Goal: Information Seeking & Learning: Learn about a topic

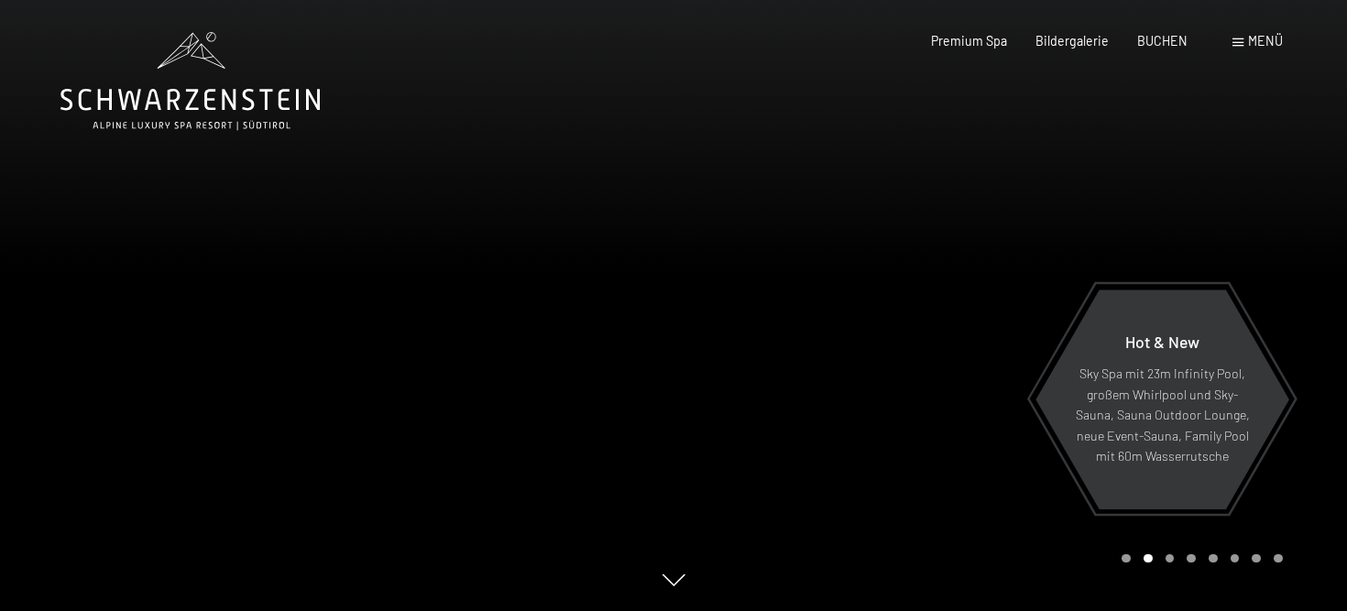
click at [1149, 238] on div at bounding box center [1009, 305] width 673 height 611
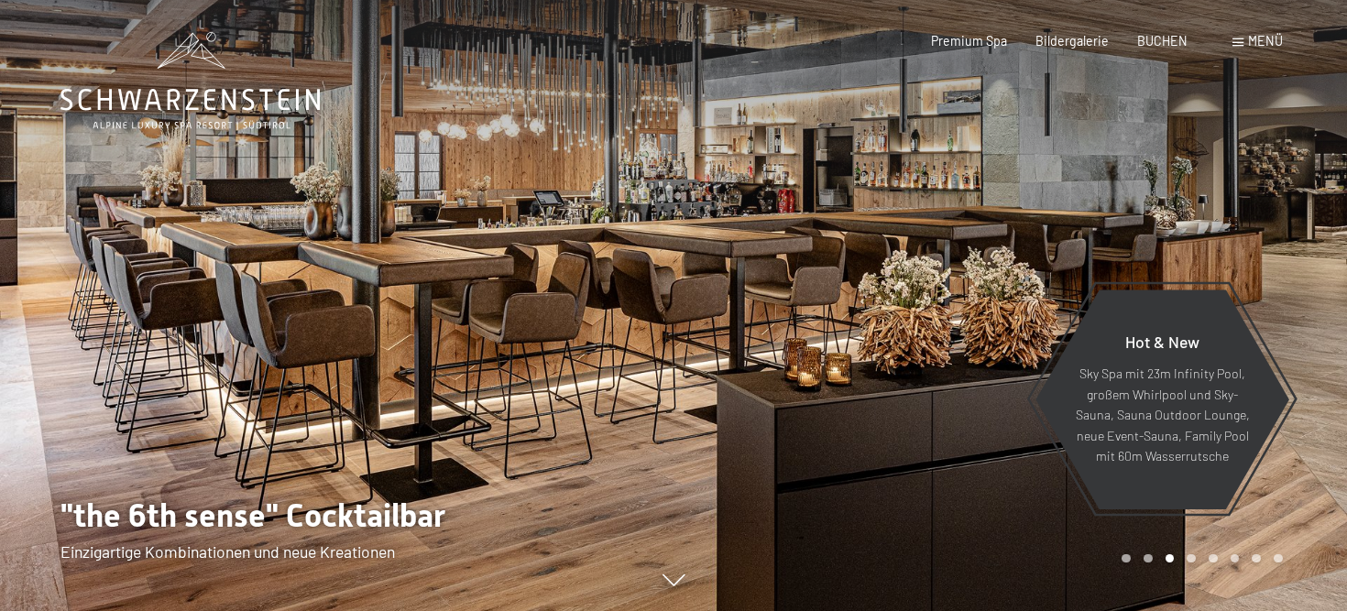
click at [1149, 238] on div at bounding box center [1009, 305] width 673 height 611
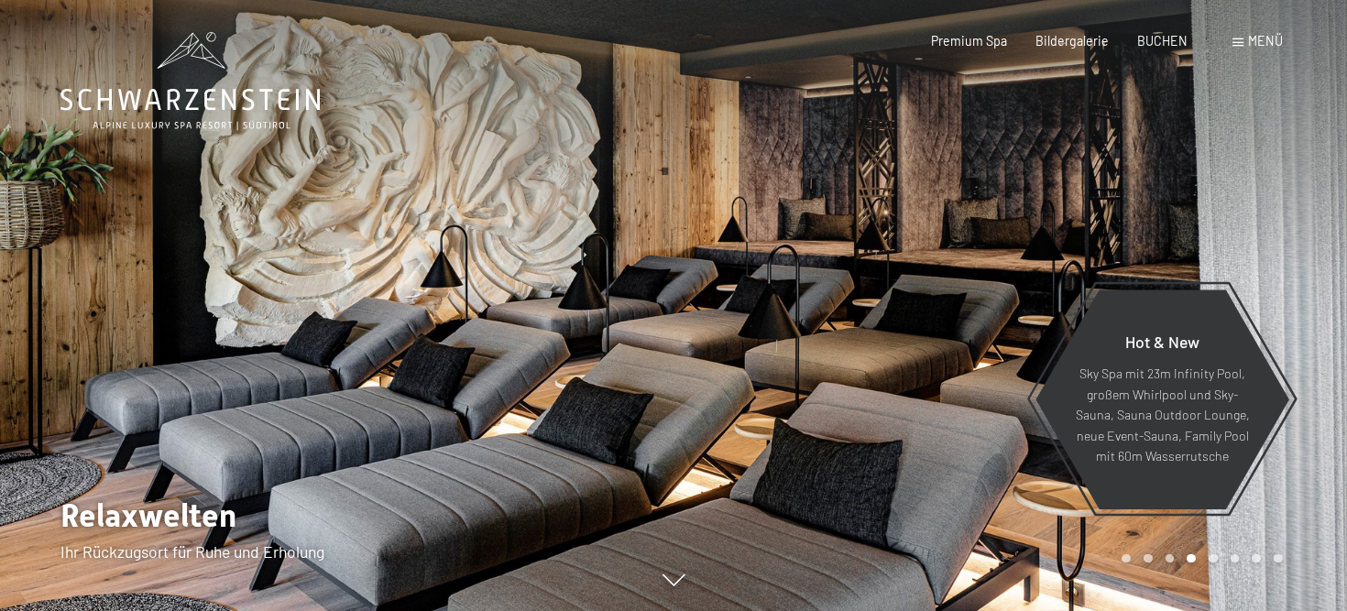
click at [1149, 237] on div at bounding box center [1009, 305] width 673 height 611
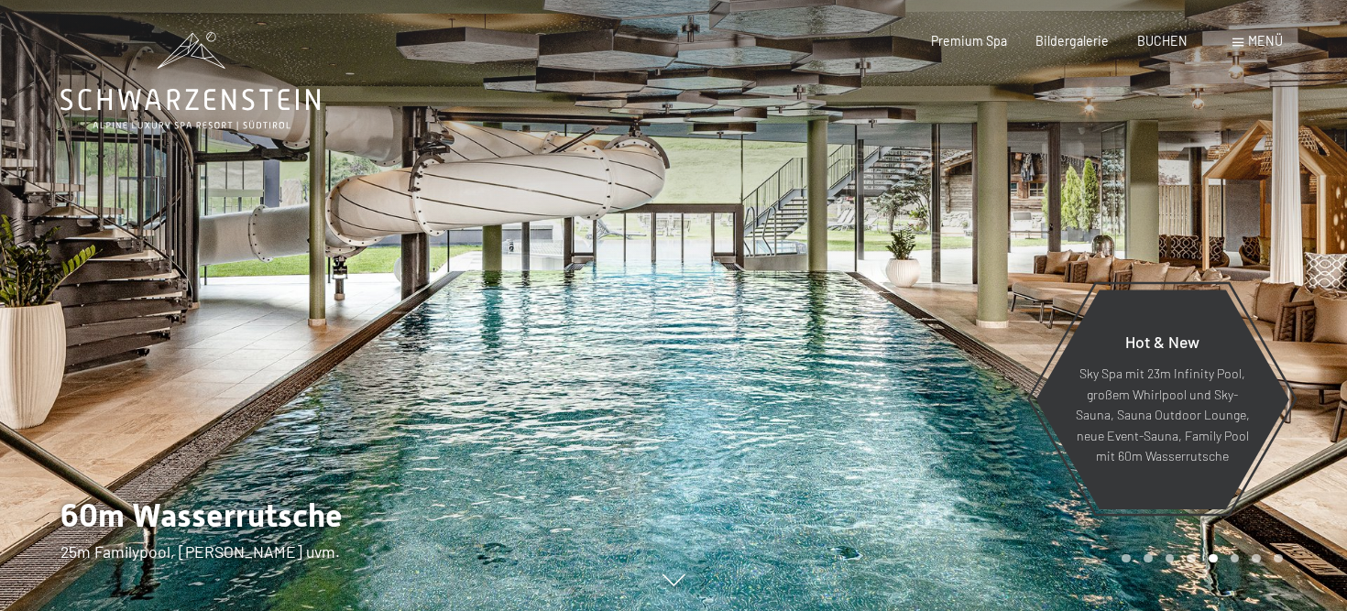
click at [1149, 237] on div at bounding box center [1009, 305] width 673 height 611
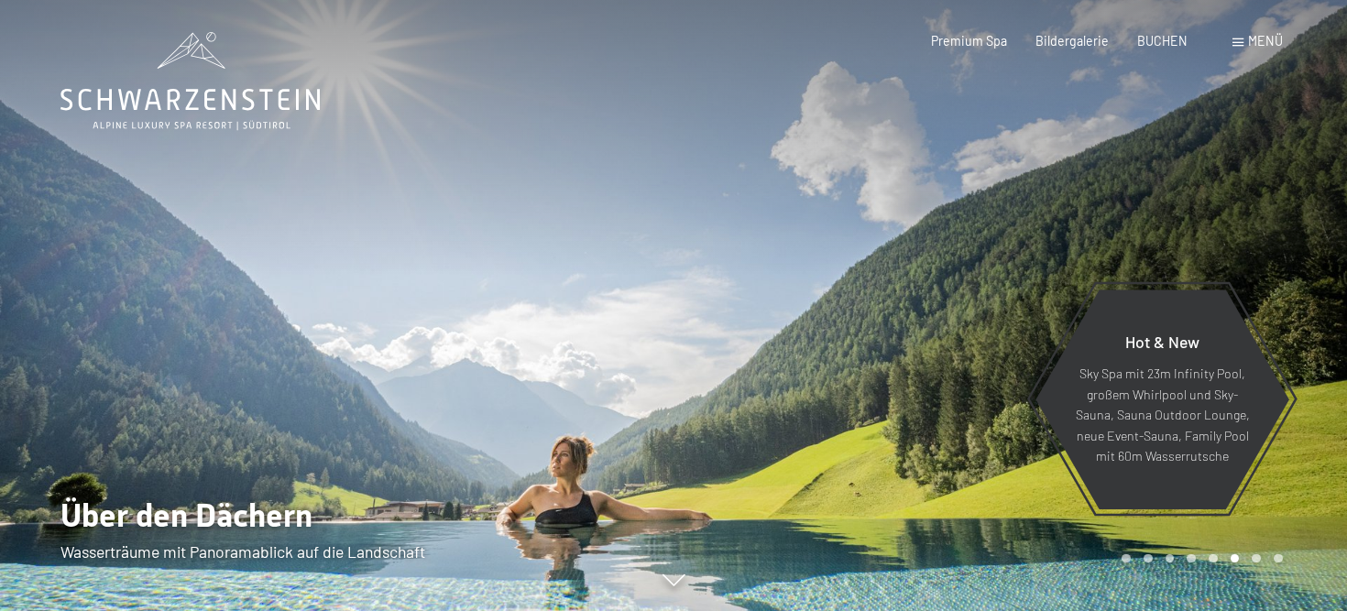
click at [1149, 237] on div at bounding box center [1009, 305] width 673 height 611
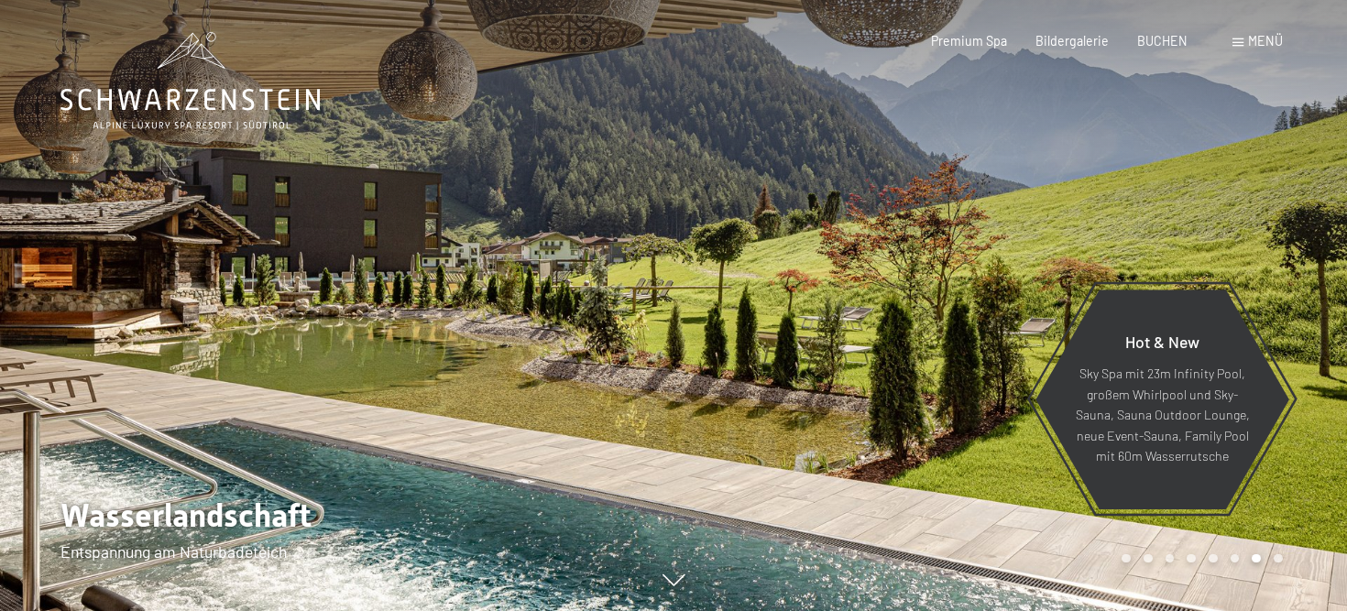
click at [1149, 238] on div at bounding box center [1009, 305] width 673 height 611
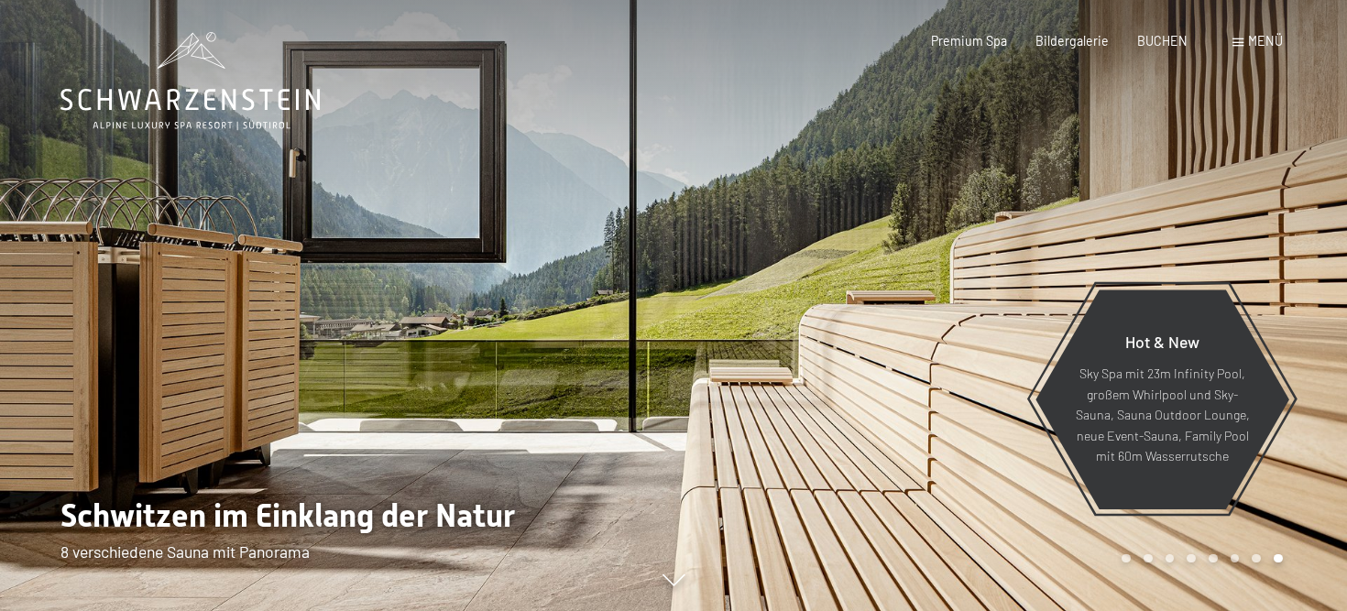
click at [1149, 238] on div at bounding box center [1009, 305] width 673 height 611
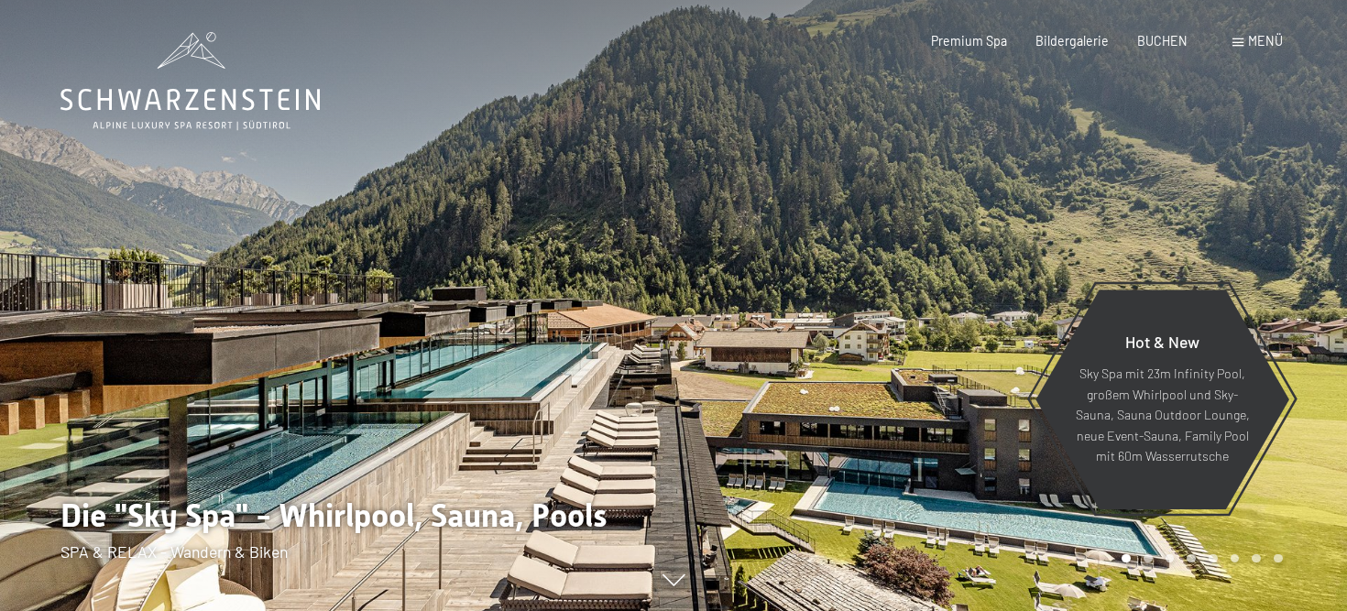
click at [671, 586] on icon at bounding box center [673, 582] width 23 height 12
click at [1247, 236] on div at bounding box center [1009, 305] width 673 height 611
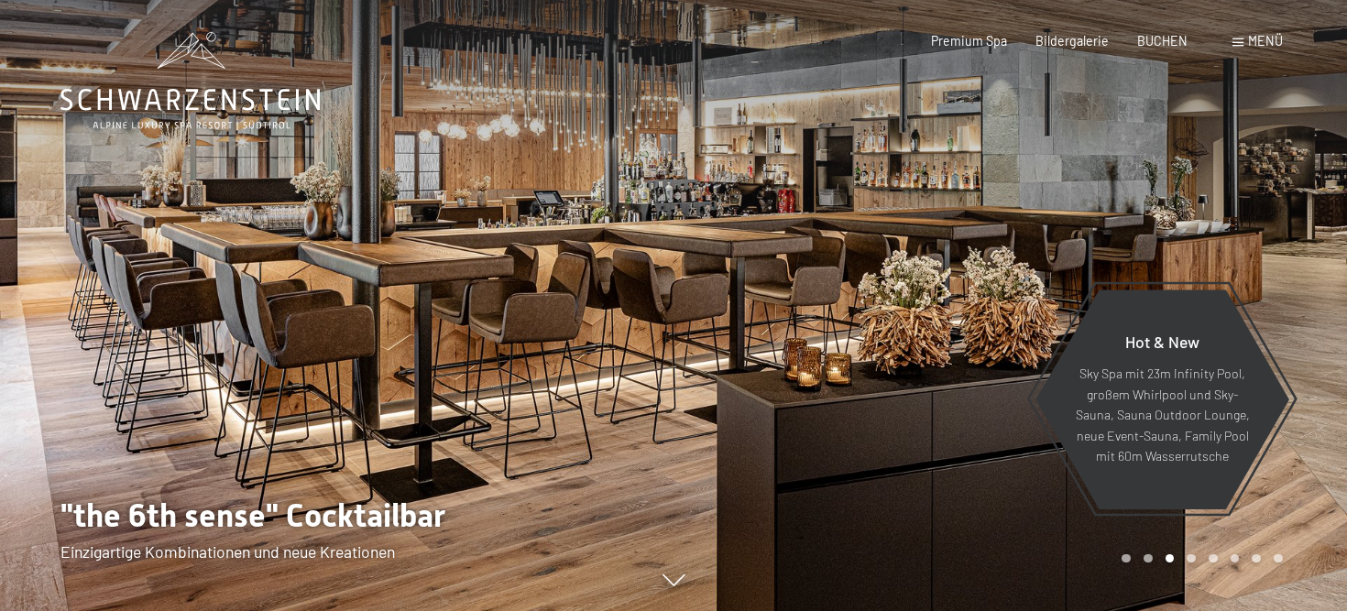
click at [1248, 240] on div at bounding box center [1009, 305] width 673 height 611
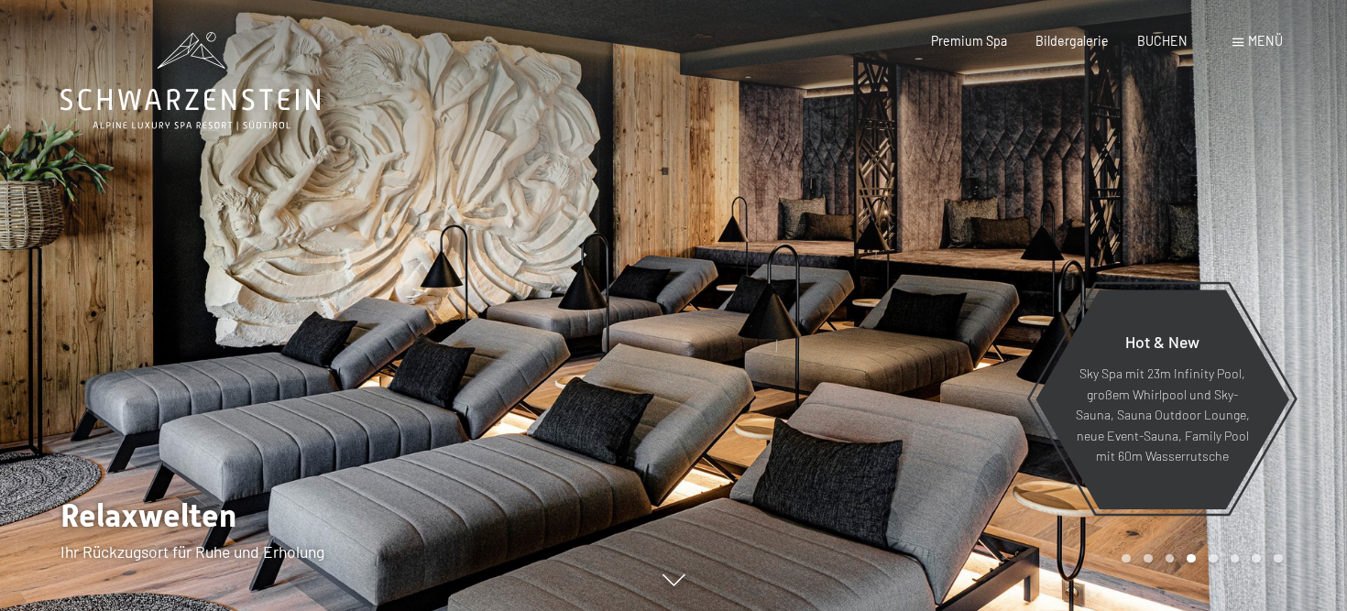
click at [1248, 240] on div at bounding box center [1009, 305] width 673 height 611
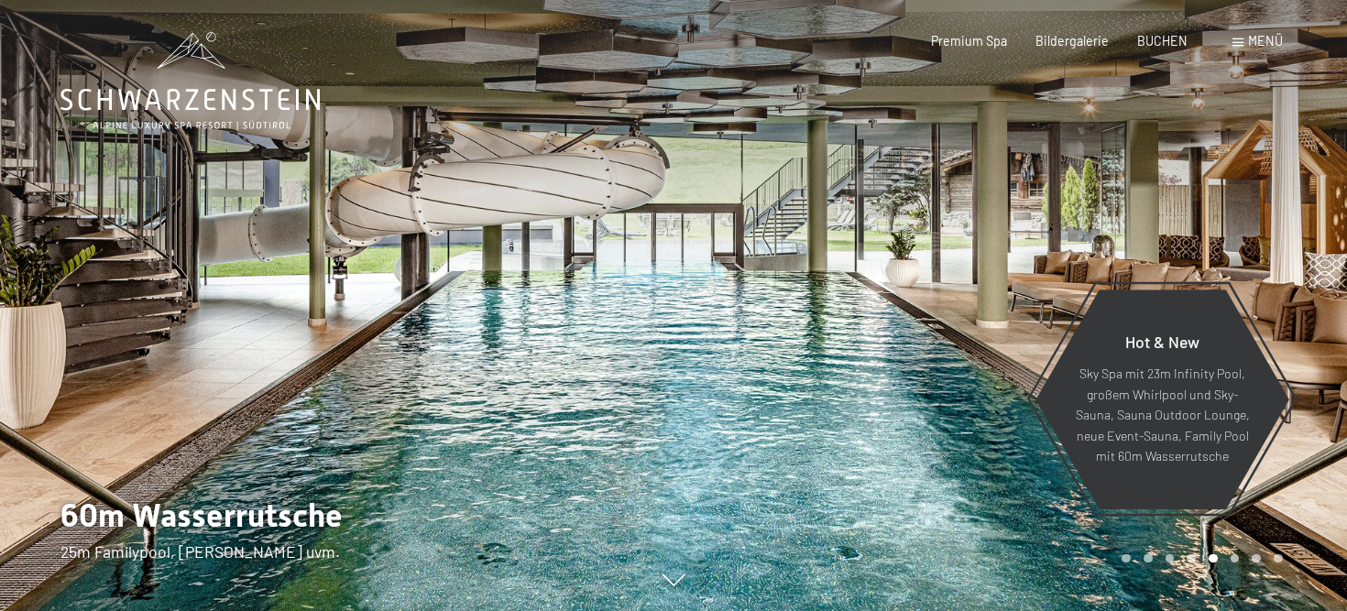
click at [1248, 240] on div at bounding box center [1009, 305] width 673 height 611
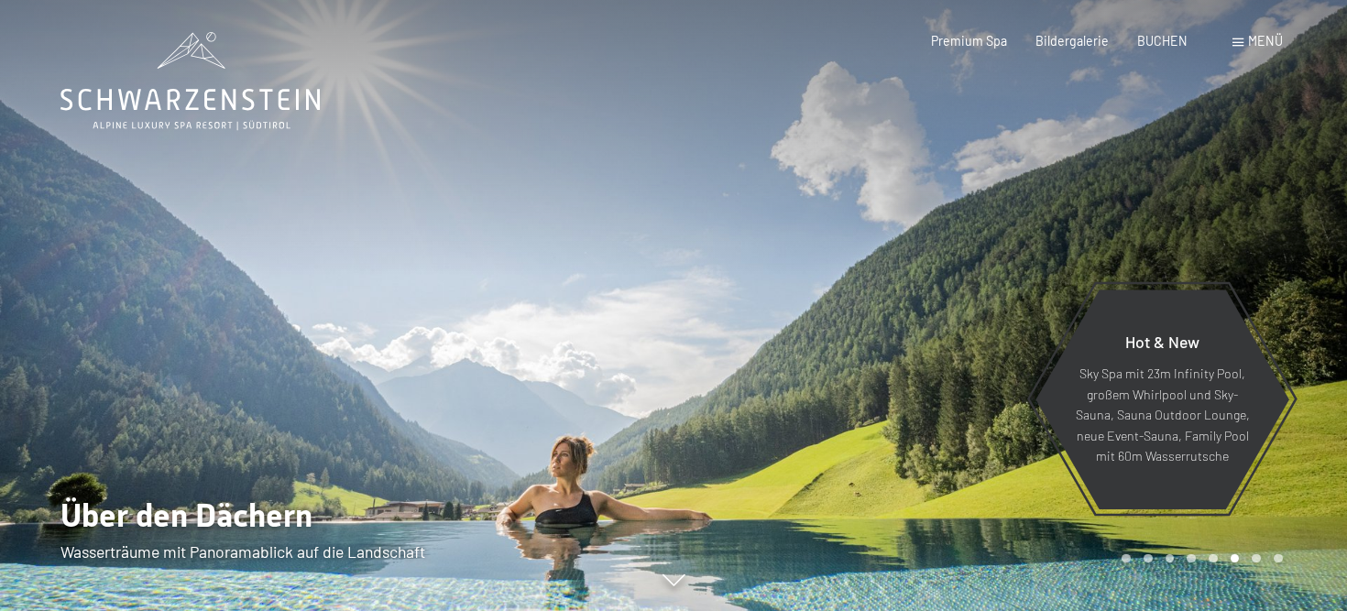
click at [1248, 240] on div at bounding box center [1009, 305] width 673 height 611
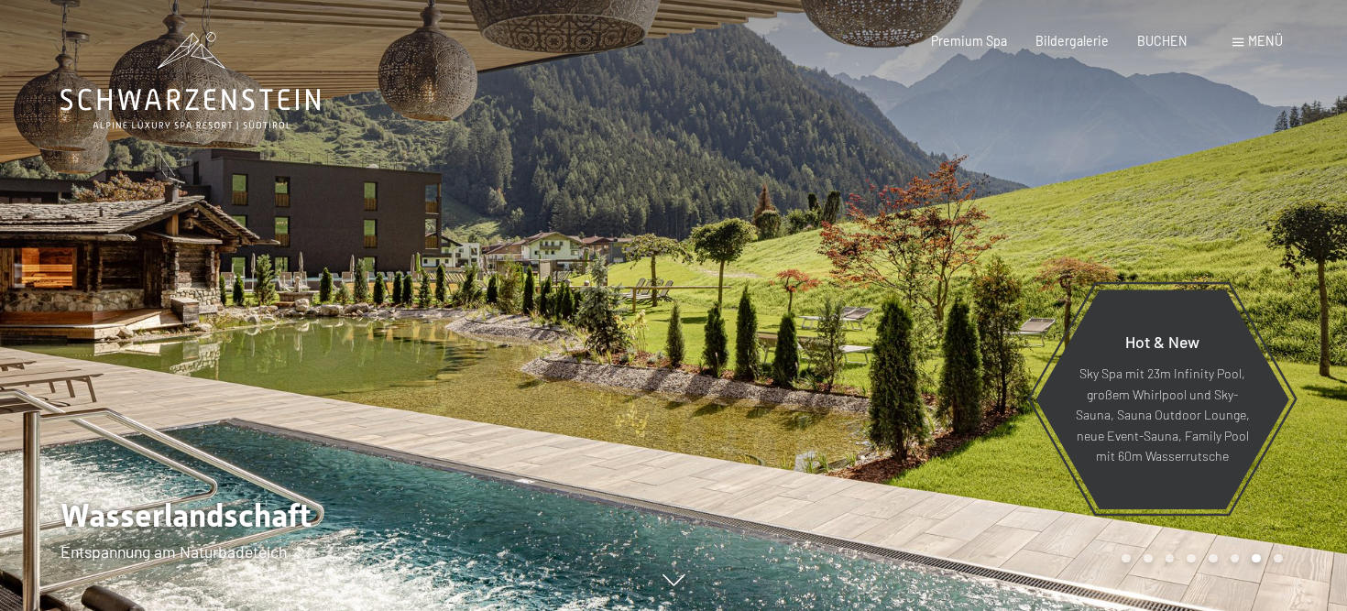
click at [1248, 241] on div at bounding box center [1009, 305] width 673 height 611
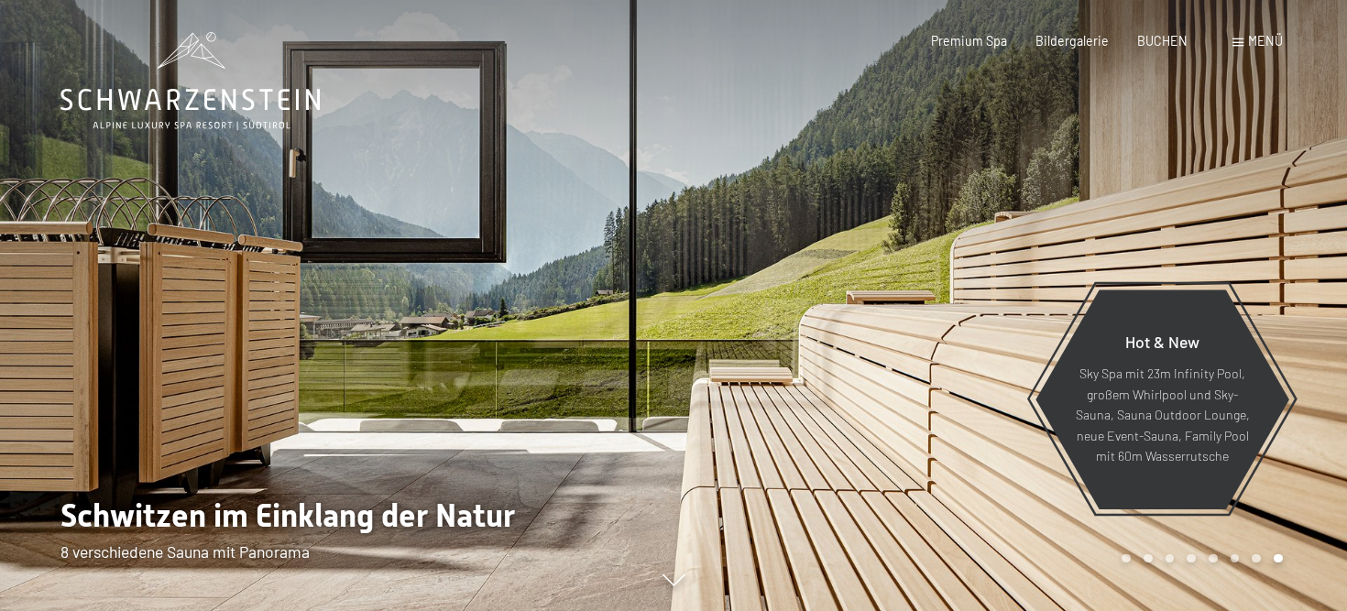
click at [1248, 241] on div at bounding box center [1009, 305] width 673 height 611
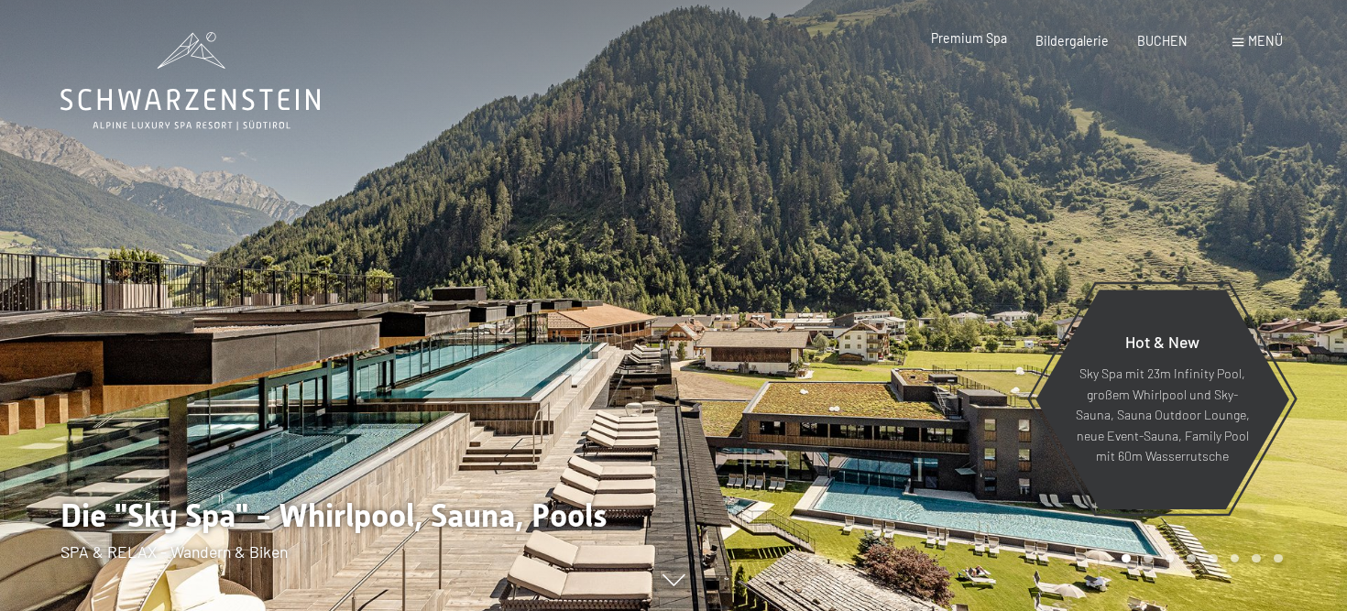
click at [985, 44] on span "Premium Spa" at bounding box center [969, 38] width 76 height 16
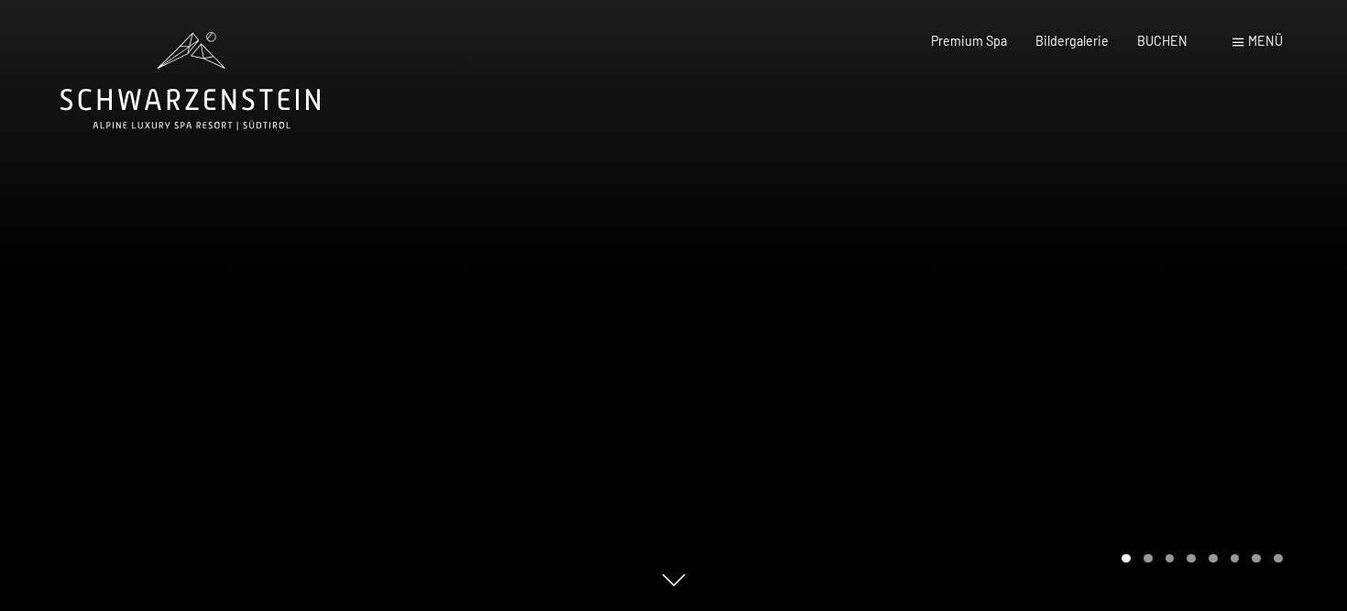
click at [1077, 379] on div at bounding box center [1009, 305] width 673 height 611
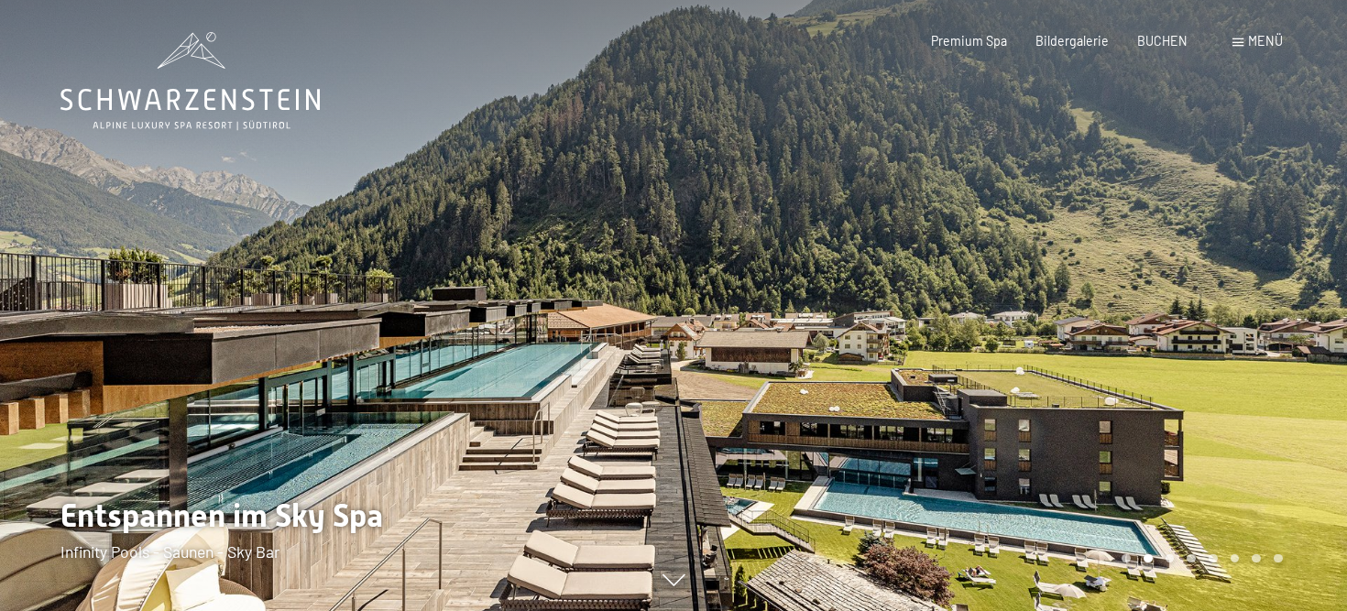
click at [1077, 379] on div at bounding box center [1009, 305] width 673 height 611
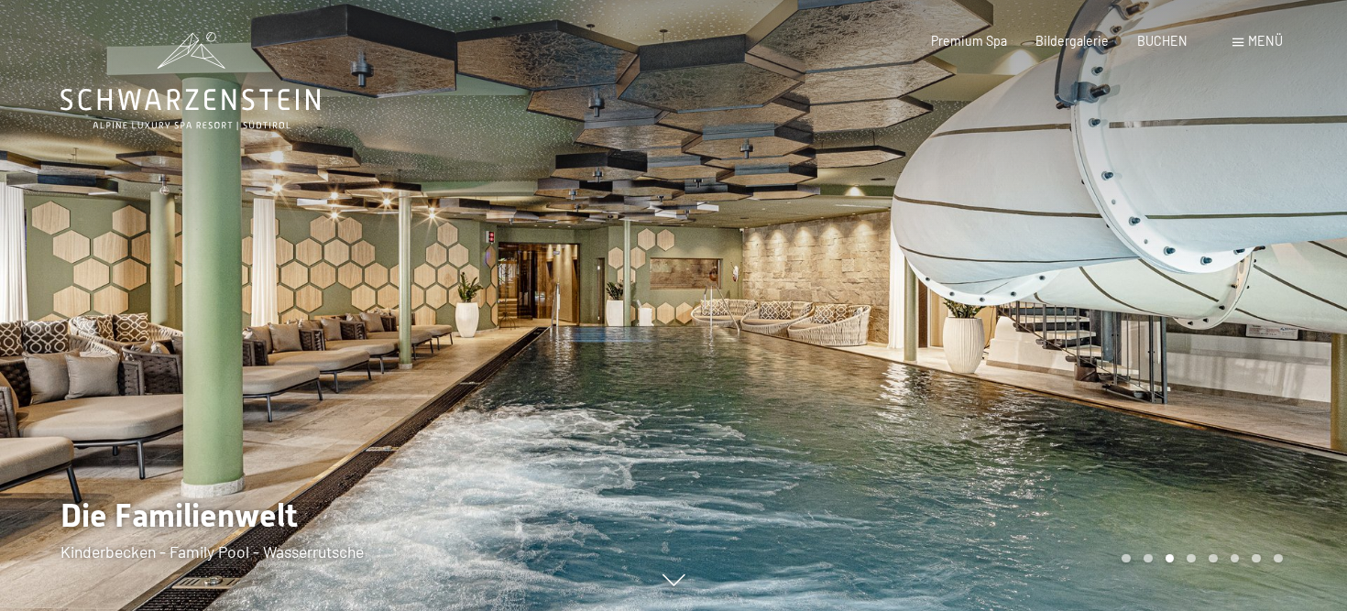
click at [1077, 379] on div at bounding box center [1009, 305] width 673 height 611
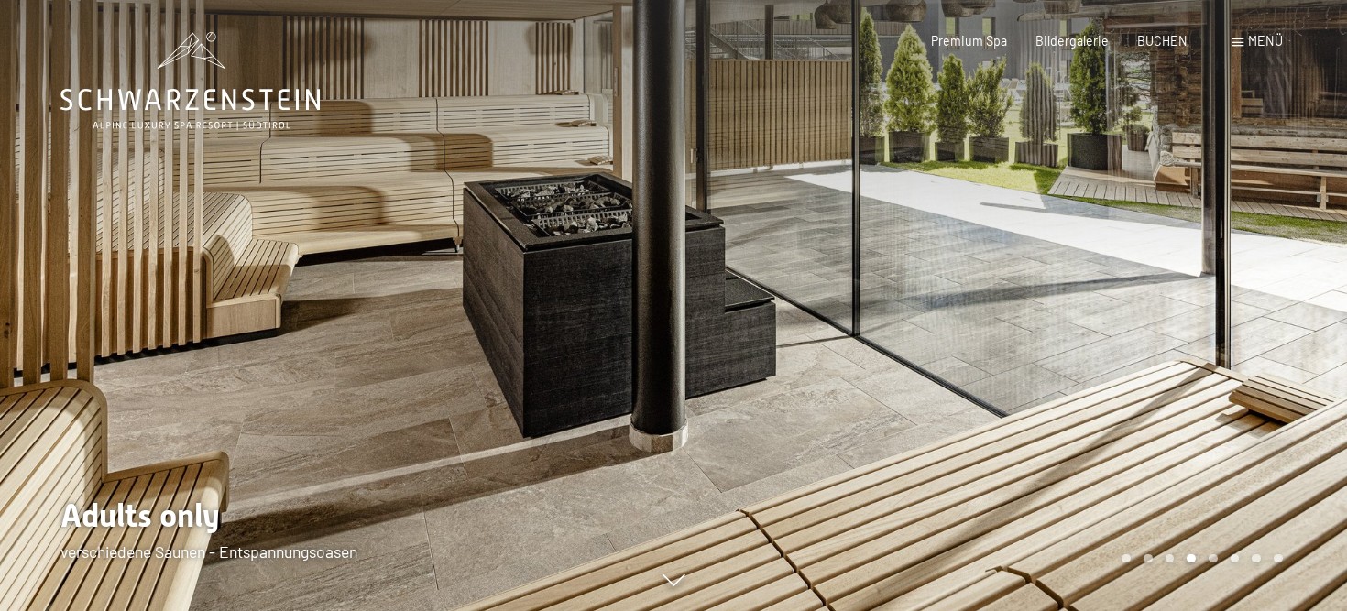
click at [1110, 377] on div at bounding box center [1009, 305] width 673 height 611
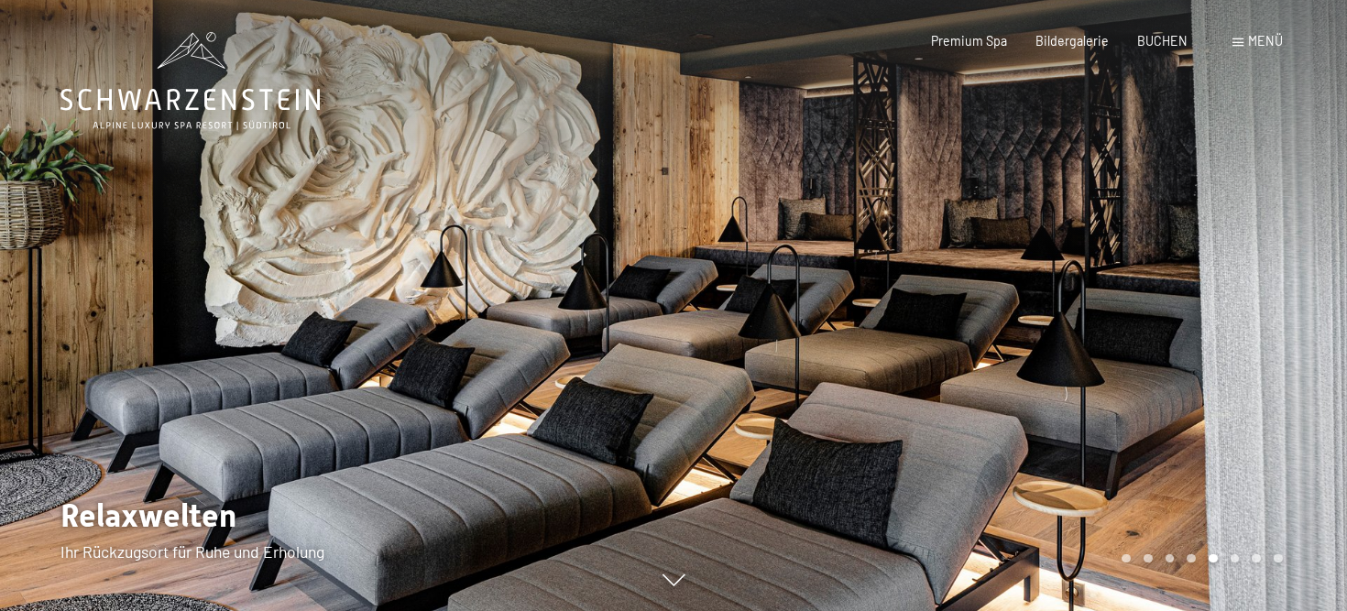
click at [1110, 377] on div at bounding box center [1009, 305] width 673 height 611
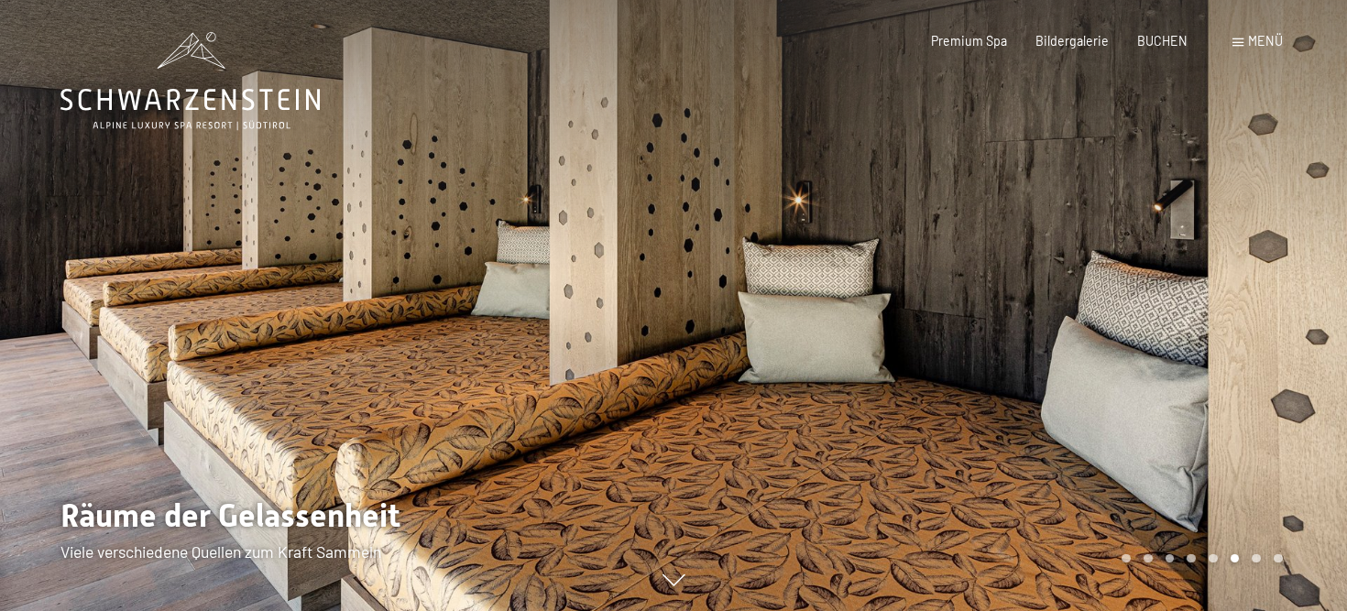
click at [1110, 377] on div at bounding box center [1009, 305] width 673 height 611
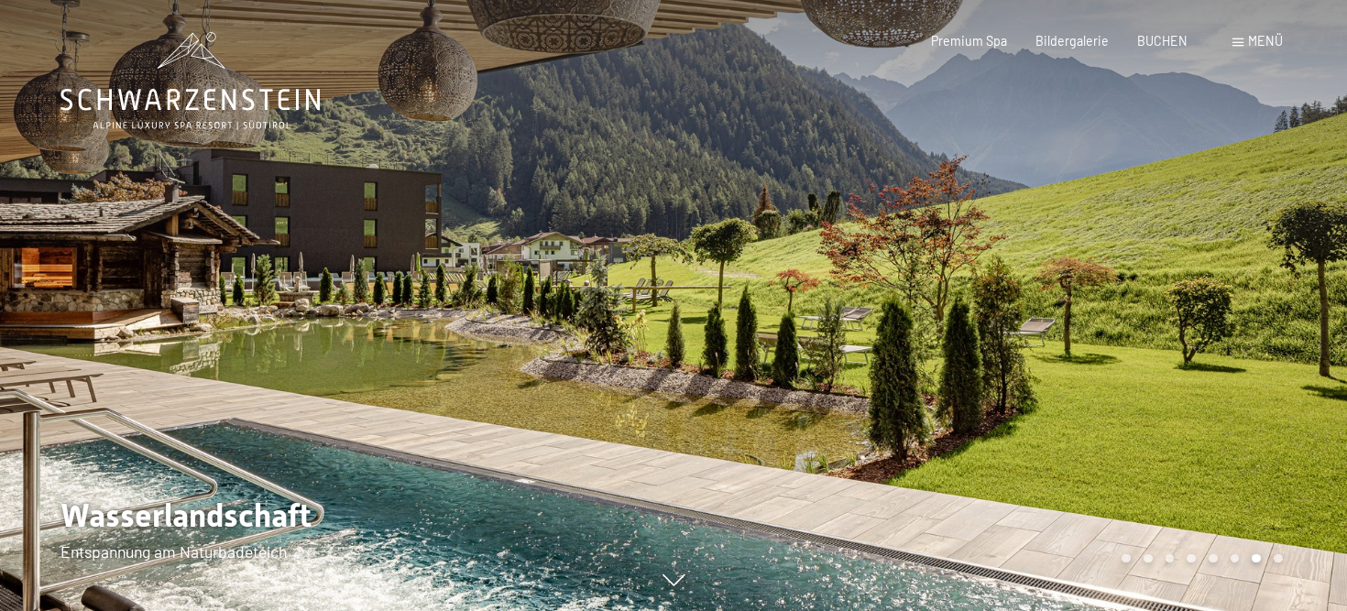
click at [1110, 377] on div at bounding box center [1009, 305] width 673 height 611
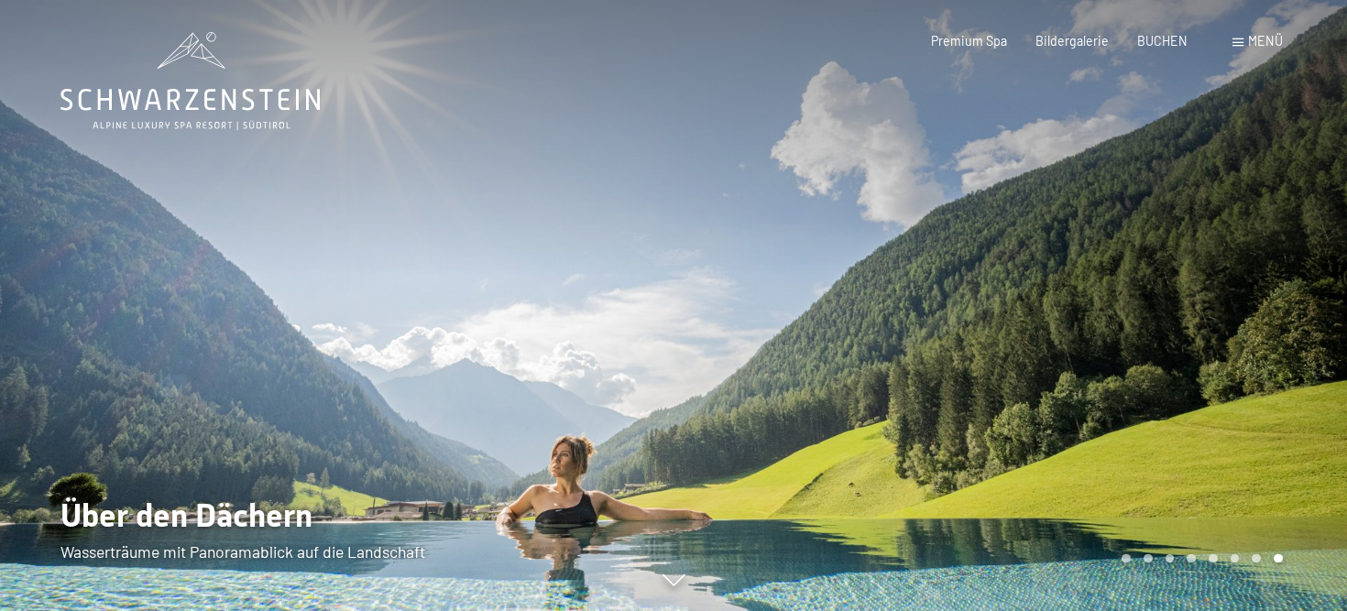
click at [1110, 377] on div at bounding box center [1009, 305] width 673 height 611
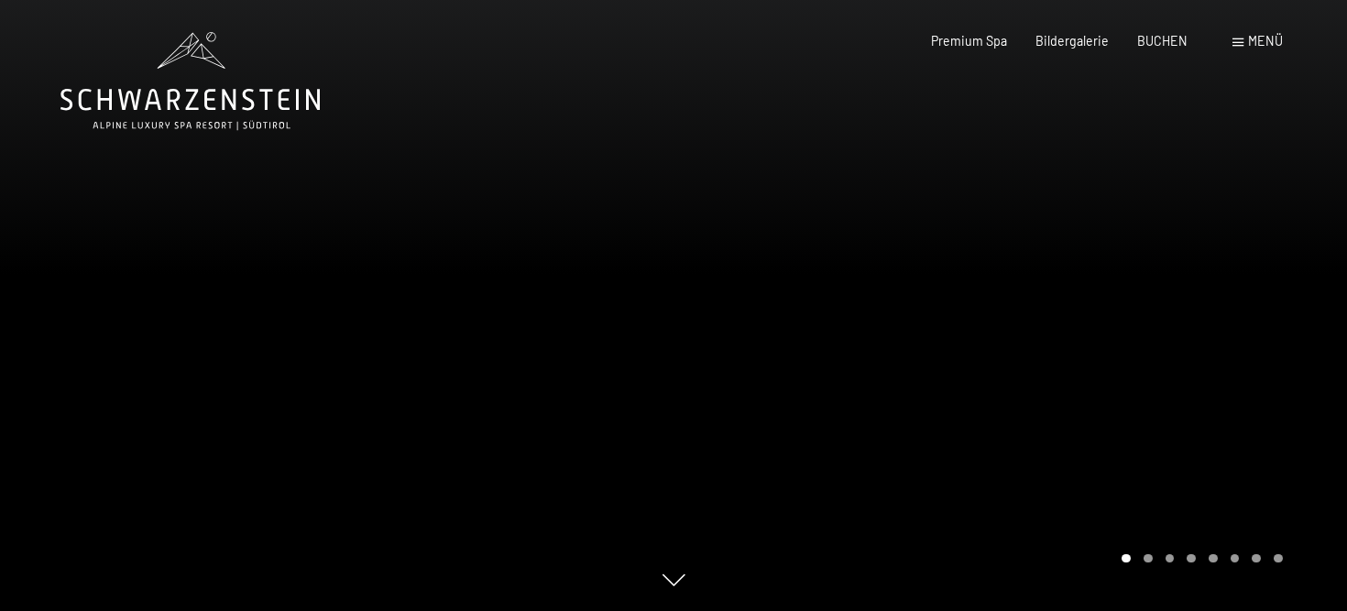
click at [1110, 377] on div at bounding box center [1009, 305] width 673 height 611
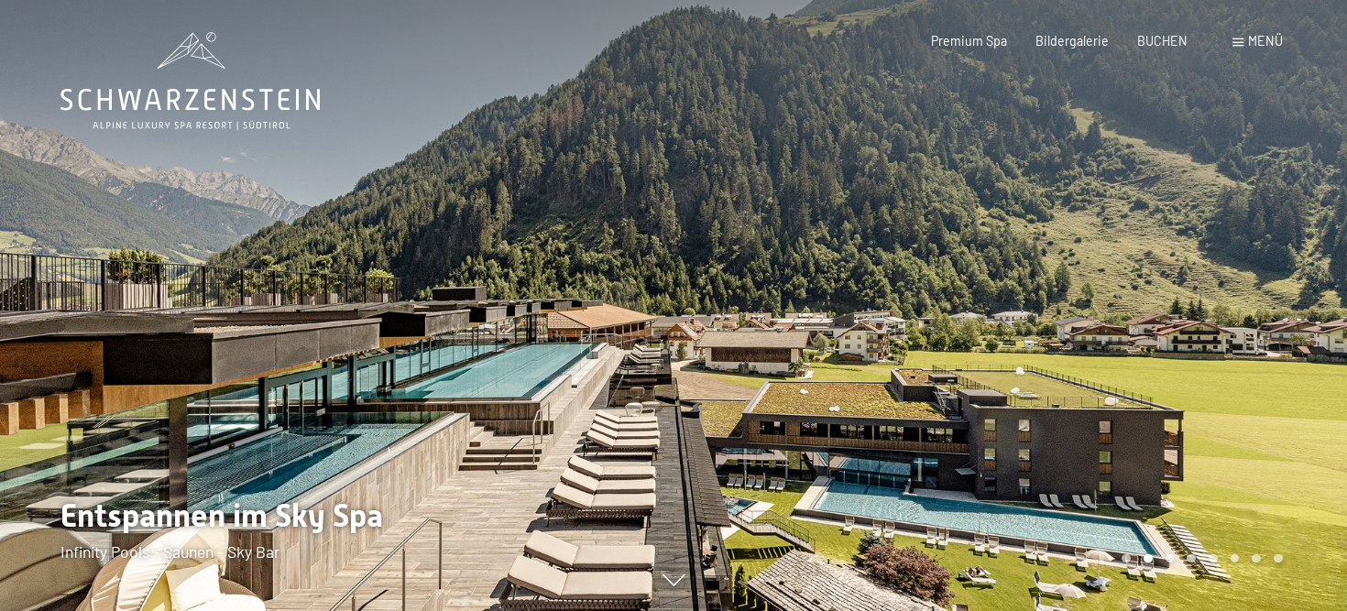
click at [1110, 377] on div at bounding box center [1009, 305] width 673 height 611
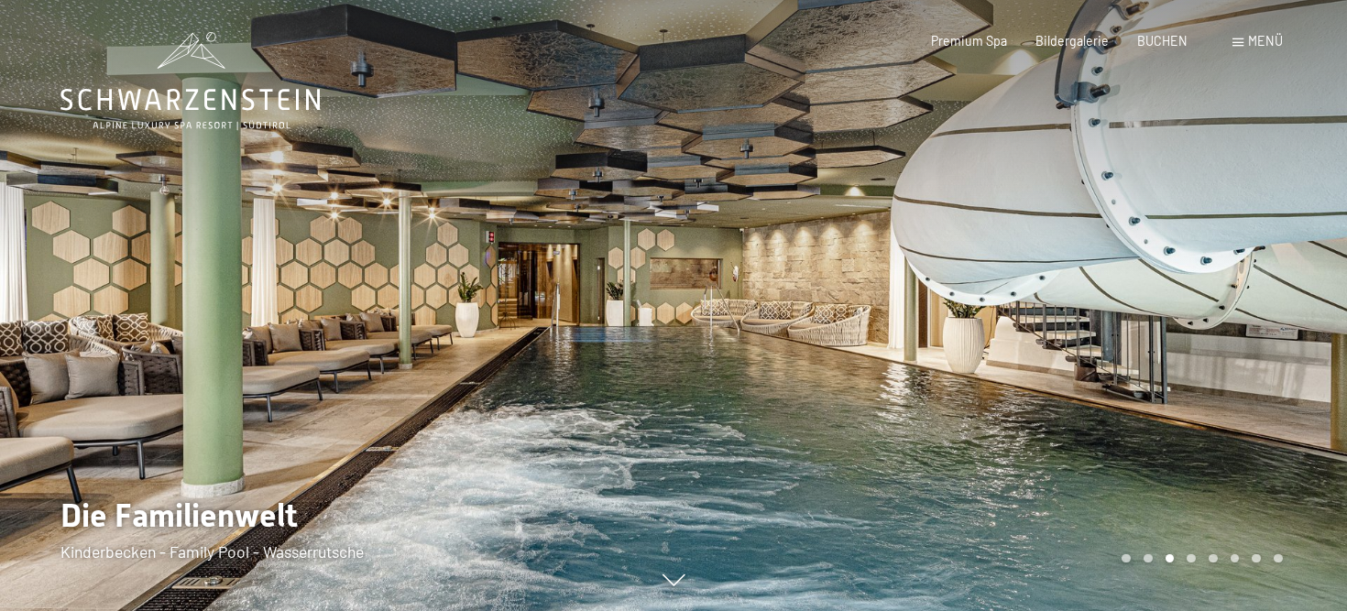
click at [1110, 377] on div at bounding box center [1009, 305] width 673 height 611
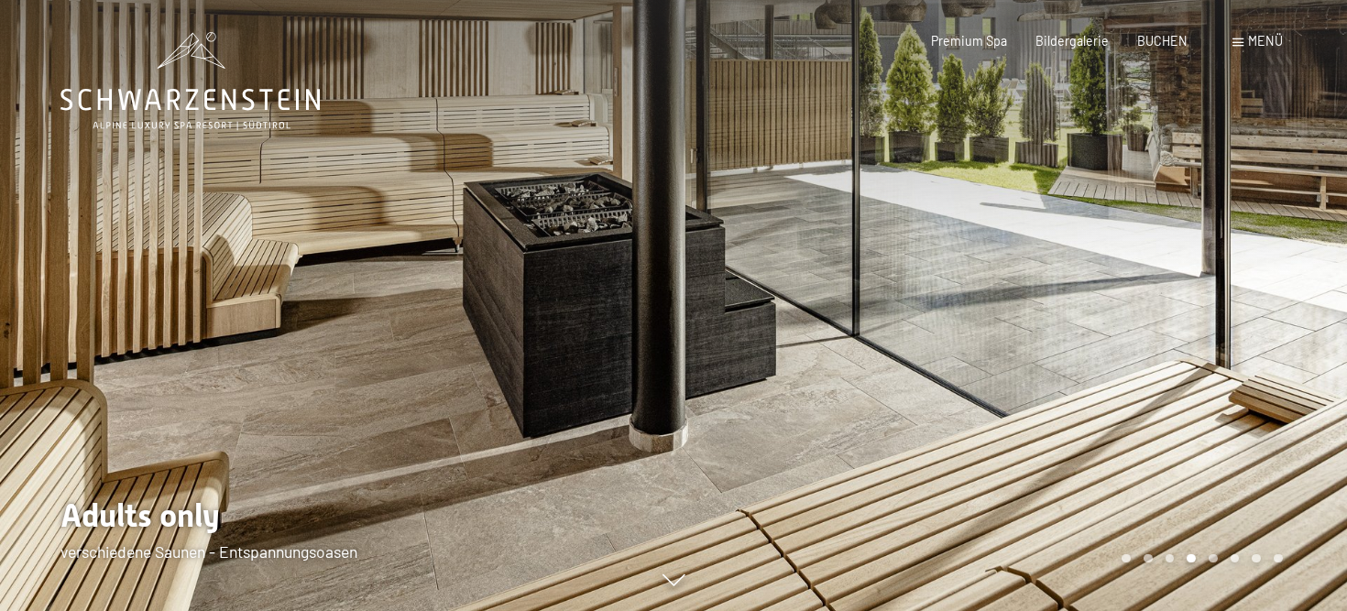
click at [1110, 377] on div at bounding box center [1009, 305] width 673 height 611
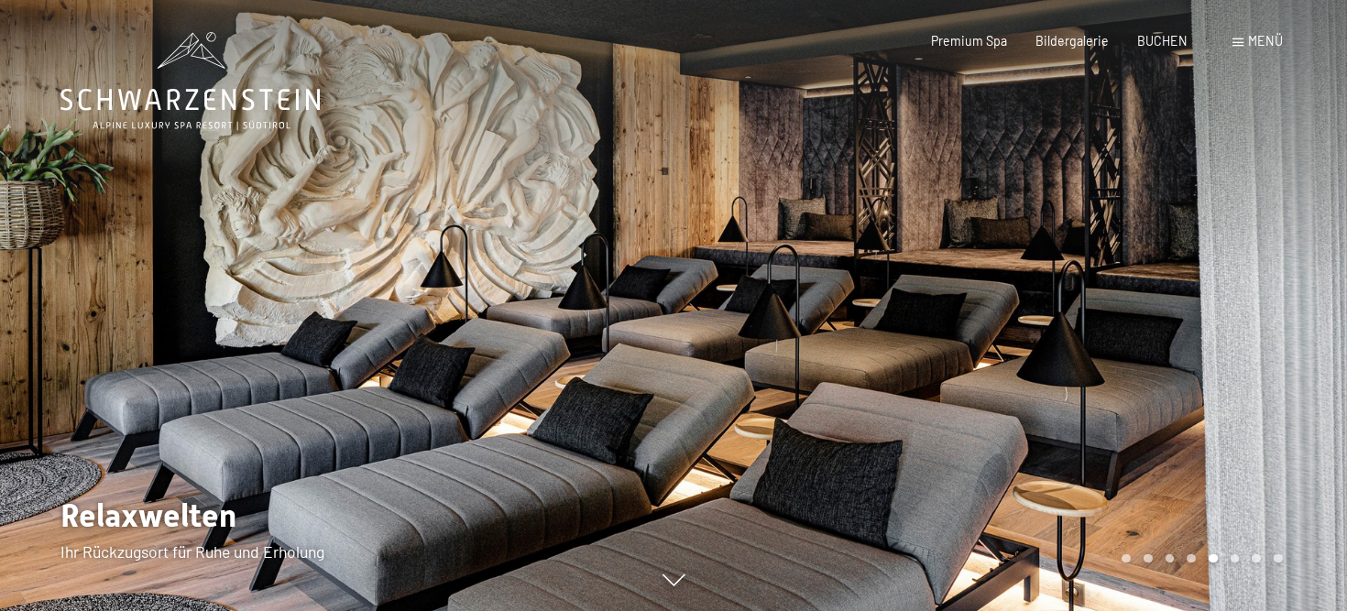
click at [1110, 377] on div at bounding box center [1009, 305] width 673 height 611
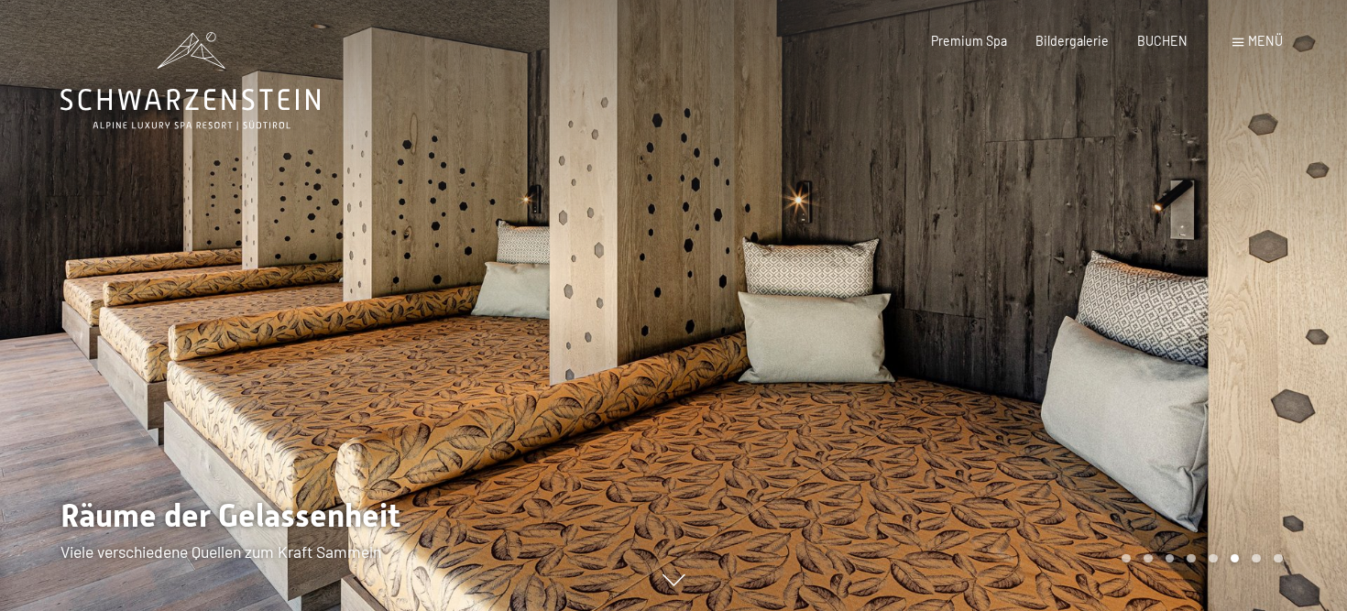
click at [1110, 377] on div at bounding box center [1009, 305] width 673 height 611
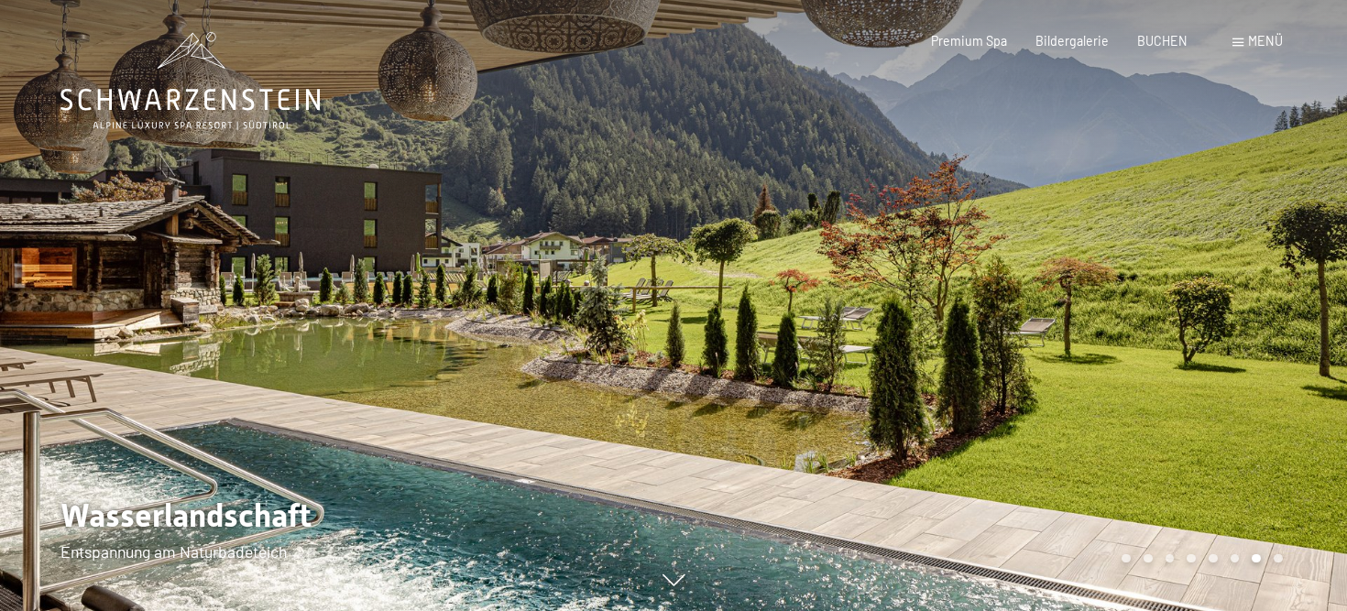
click at [1110, 377] on div at bounding box center [1009, 305] width 673 height 611
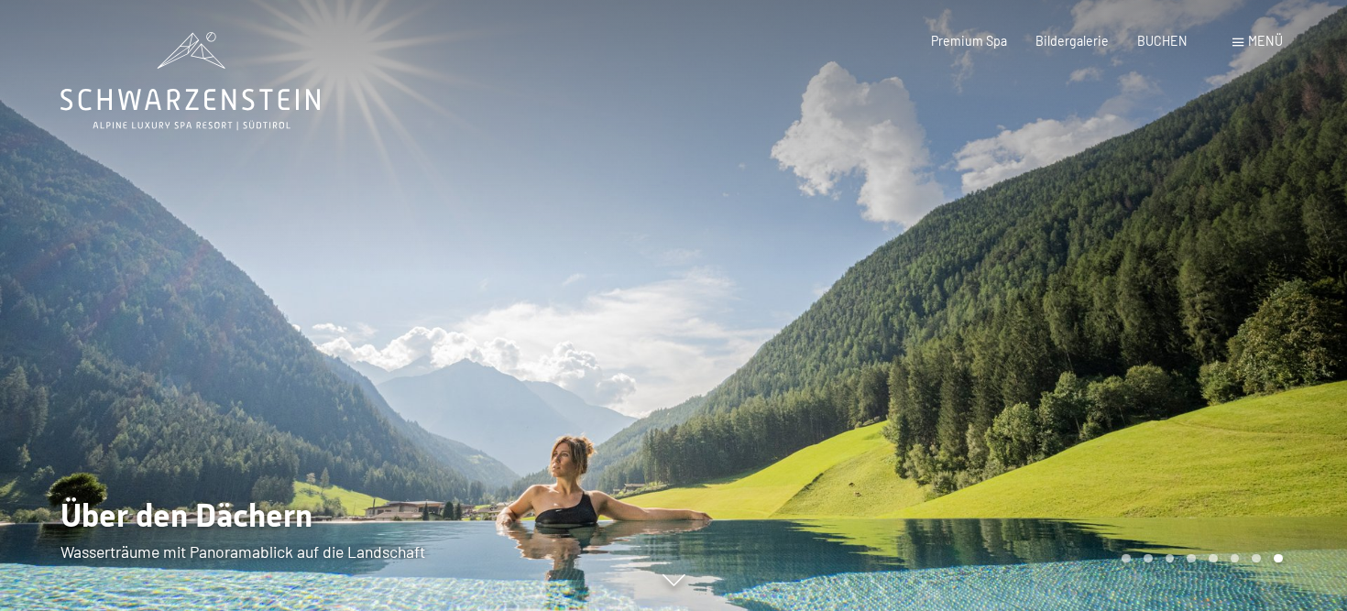
click at [1110, 377] on div at bounding box center [1009, 305] width 673 height 611
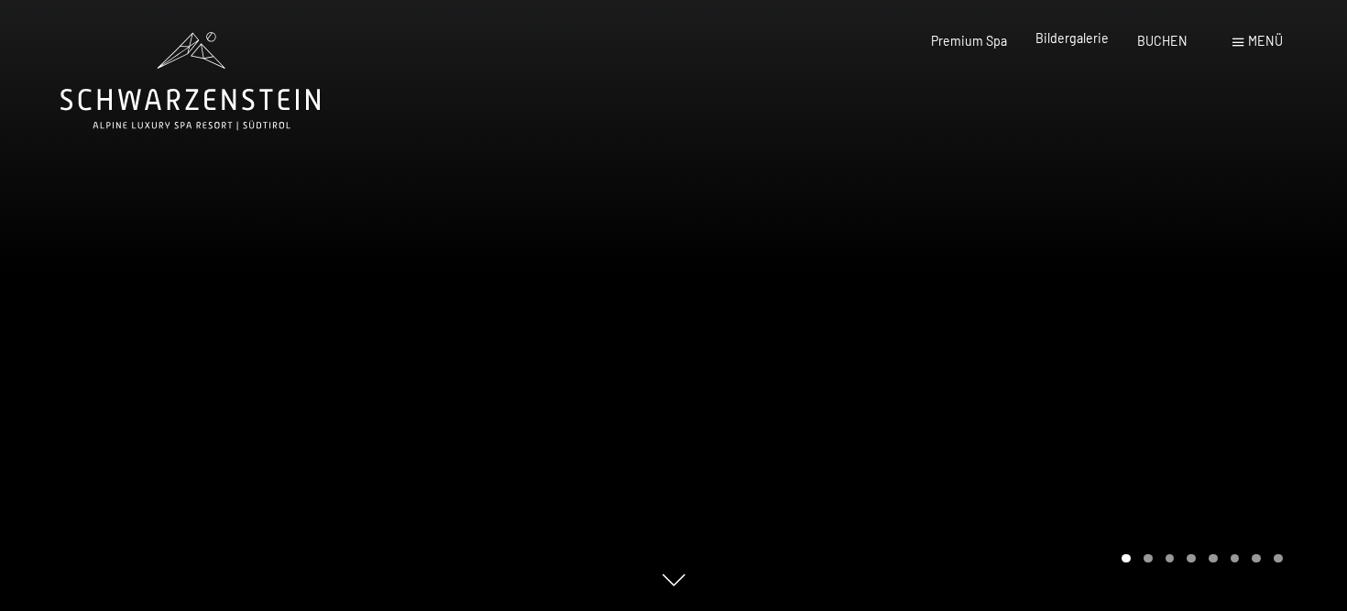
click at [1070, 37] on span "Bildergalerie" at bounding box center [1071, 38] width 73 height 16
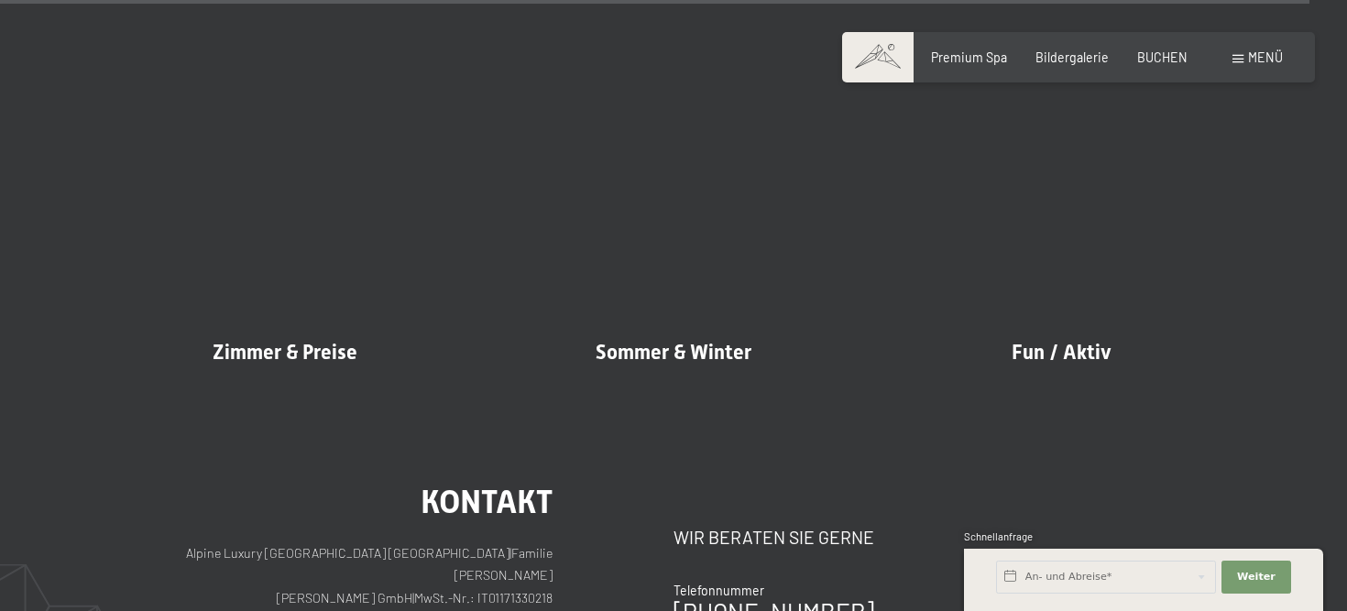
scroll to position [18672, 0]
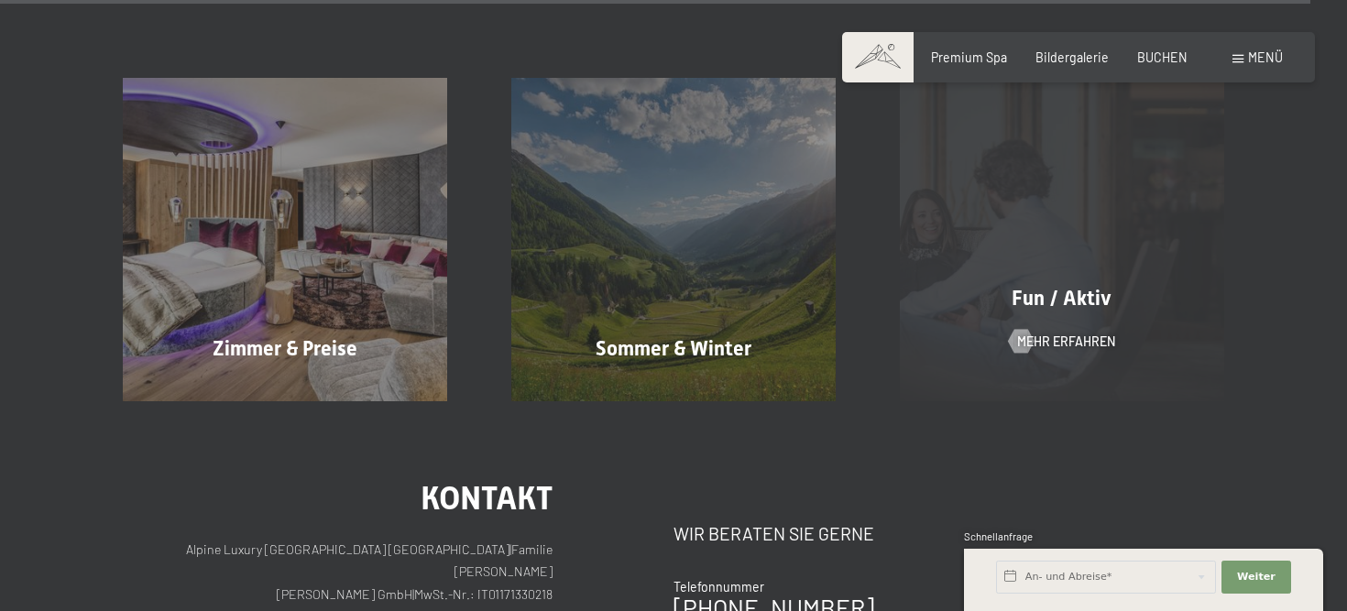
click at [1020, 194] on div "Fun / Aktiv Mehr erfahren" at bounding box center [1062, 239] width 388 height 323
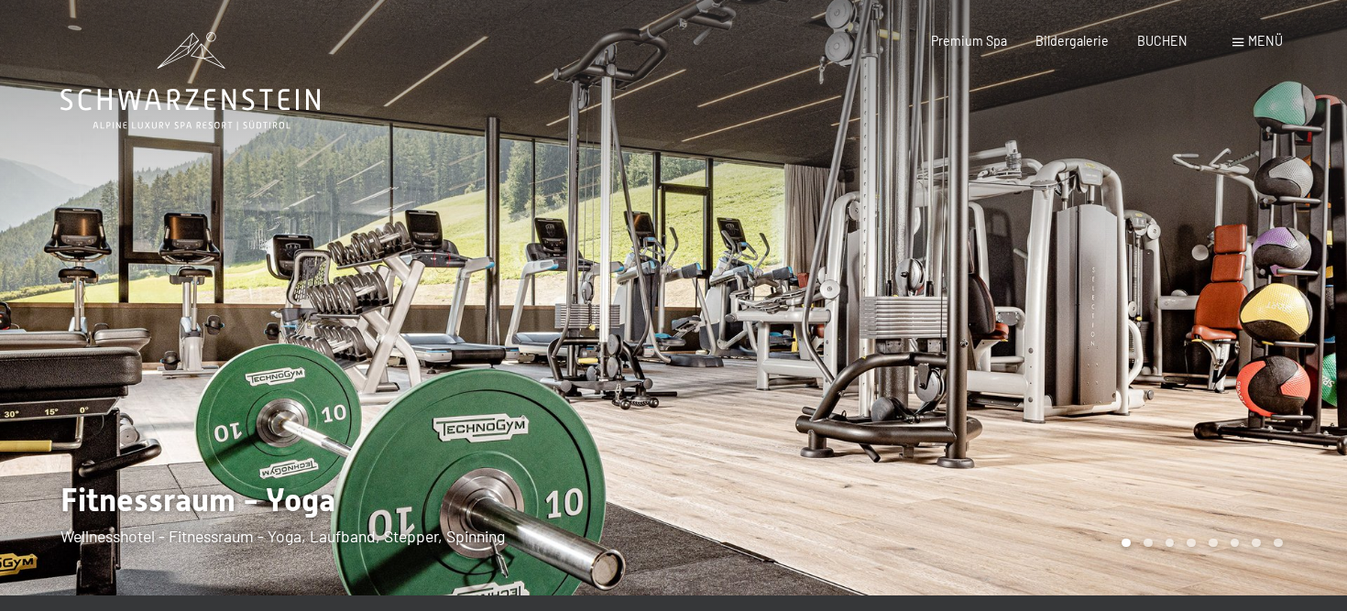
click at [1267, 289] on div at bounding box center [1009, 297] width 673 height 595
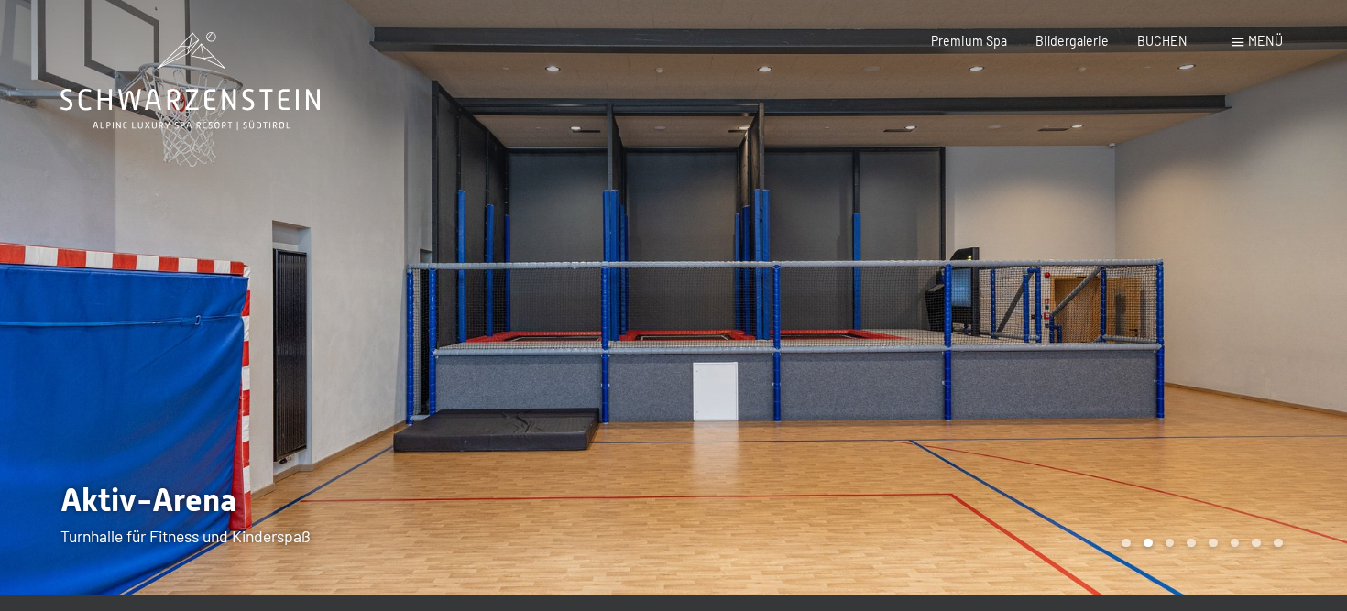
click at [1267, 289] on div at bounding box center [1009, 297] width 673 height 595
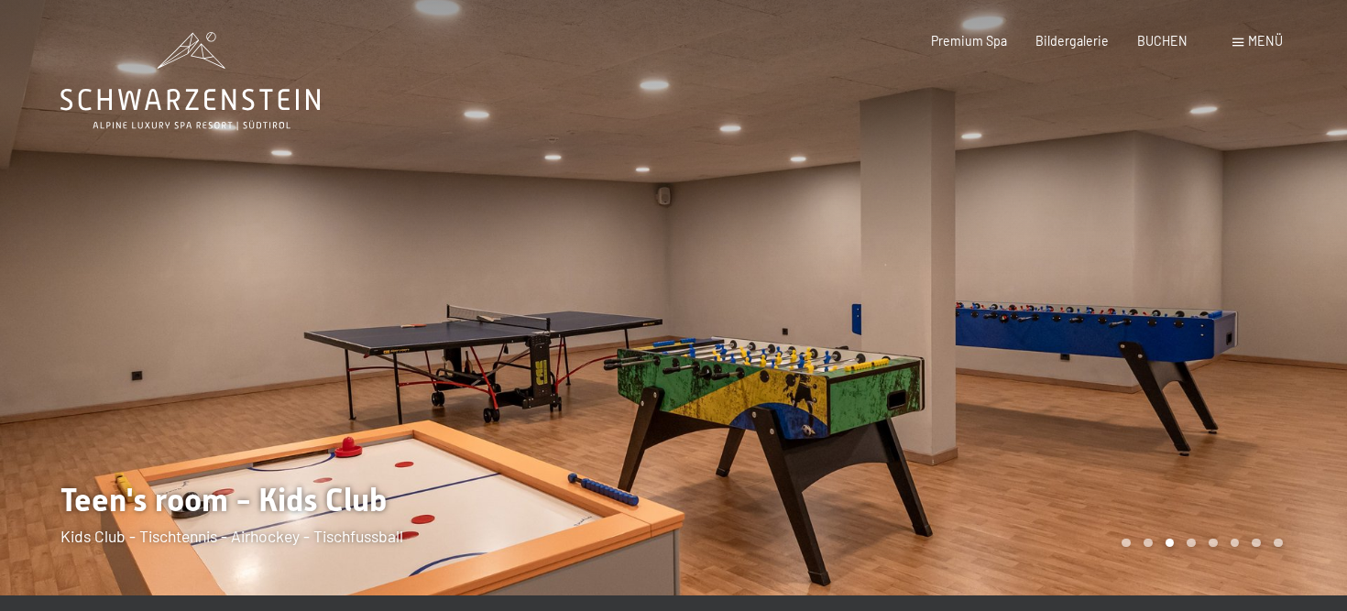
click at [1267, 289] on div at bounding box center [1009, 297] width 673 height 595
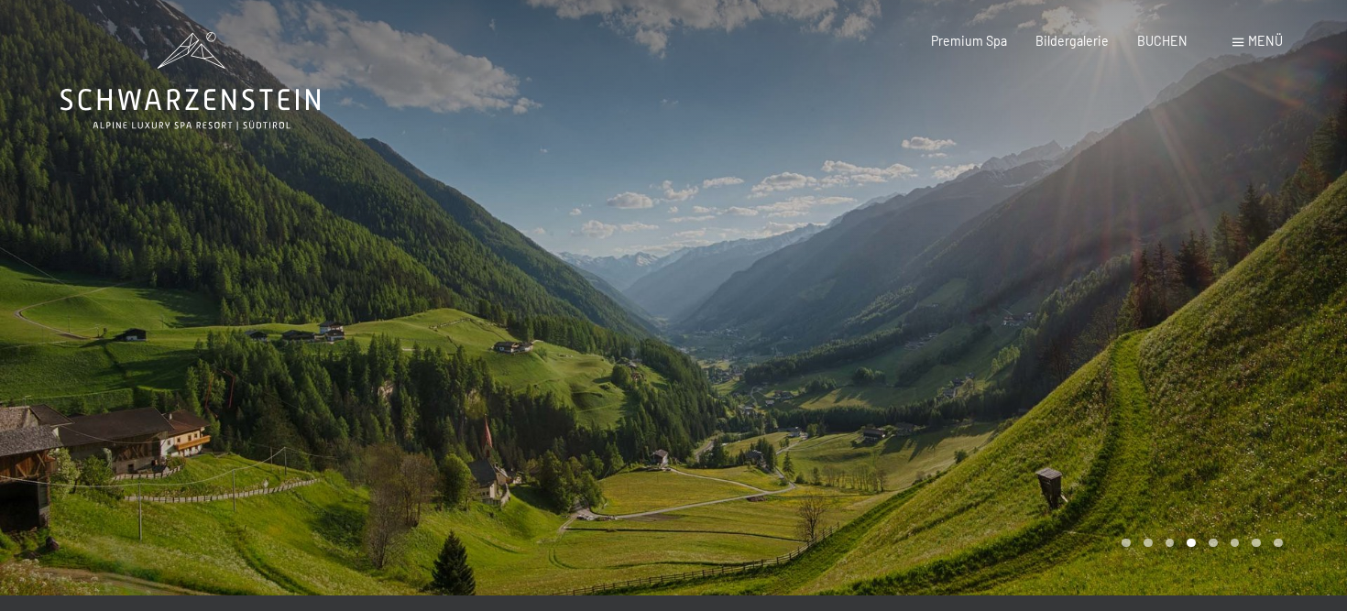
click at [1267, 289] on div at bounding box center [1009, 297] width 673 height 595
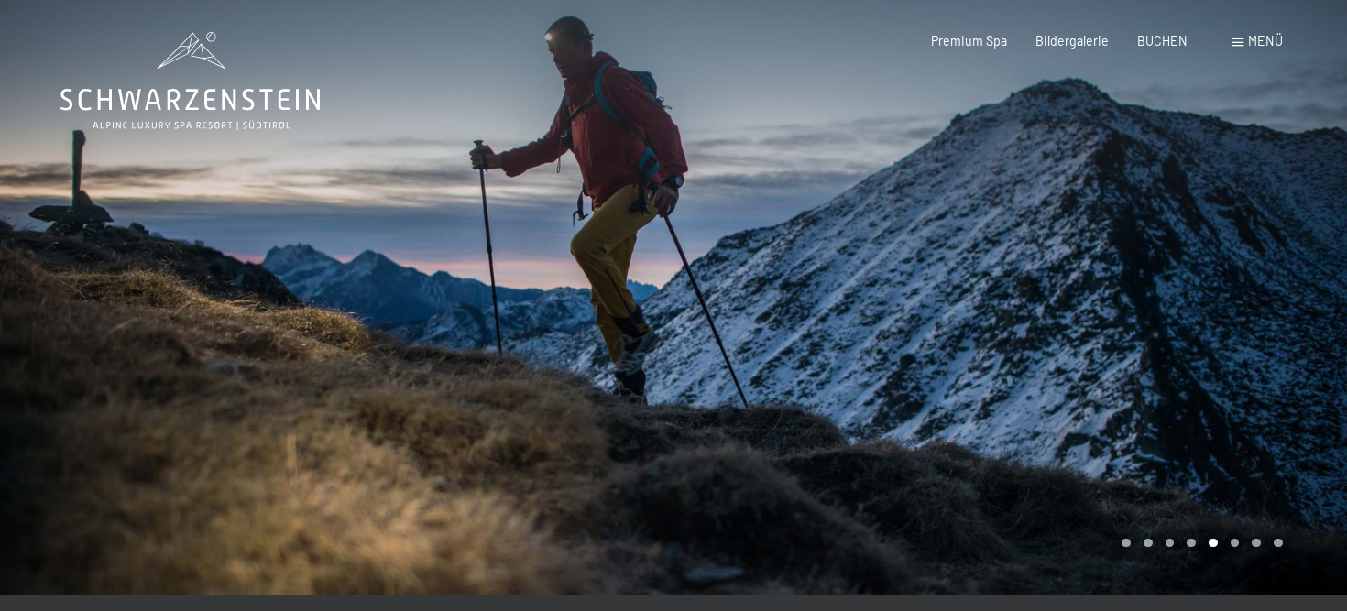
click at [1267, 289] on div at bounding box center [1009, 297] width 673 height 595
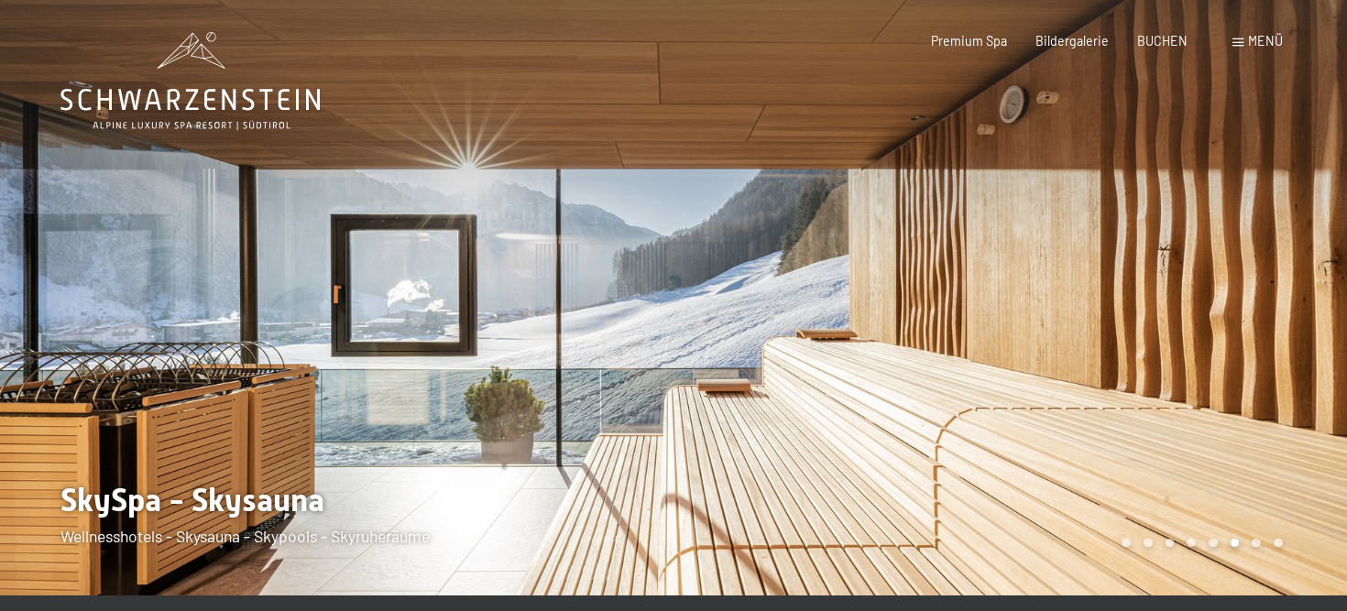
click at [1267, 289] on div at bounding box center [1009, 297] width 673 height 595
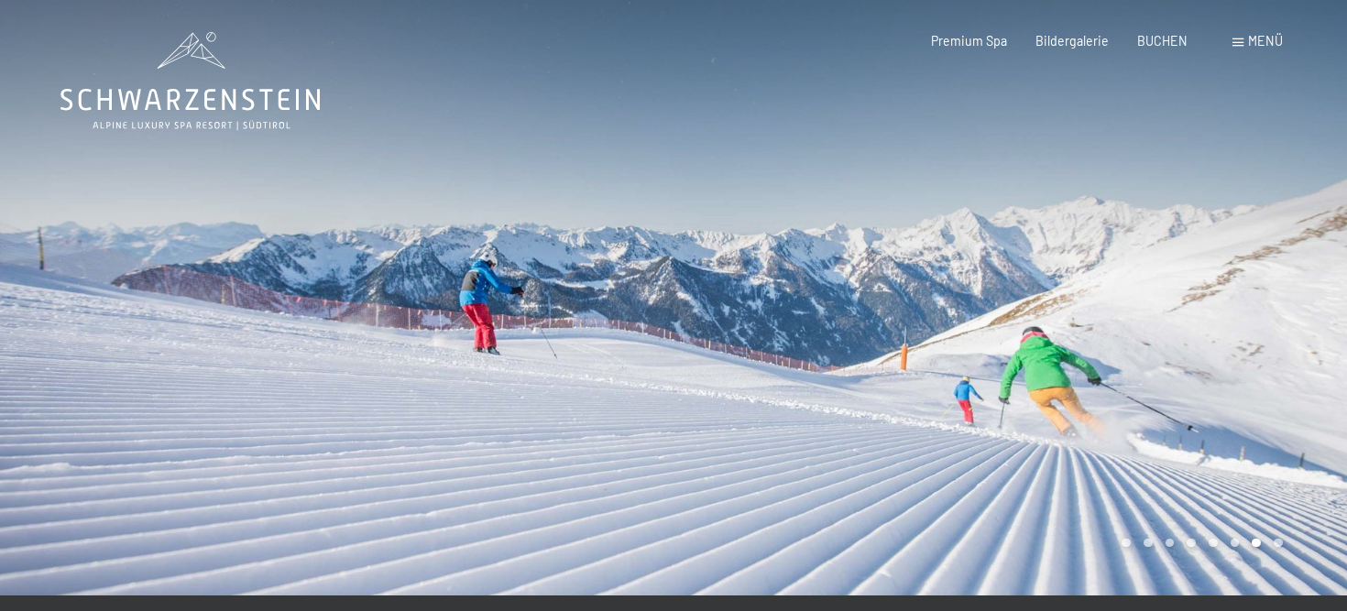
click at [1267, 289] on div at bounding box center [1009, 297] width 673 height 595
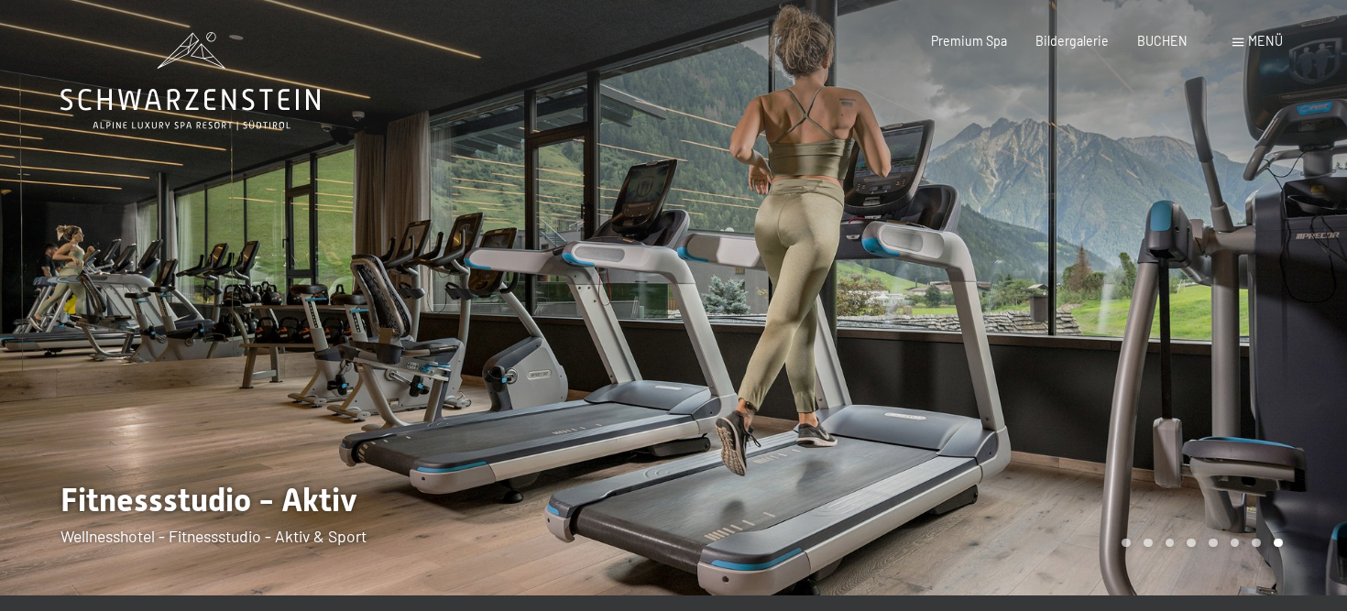
click at [1267, 289] on div at bounding box center [1009, 297] width 673 height 595
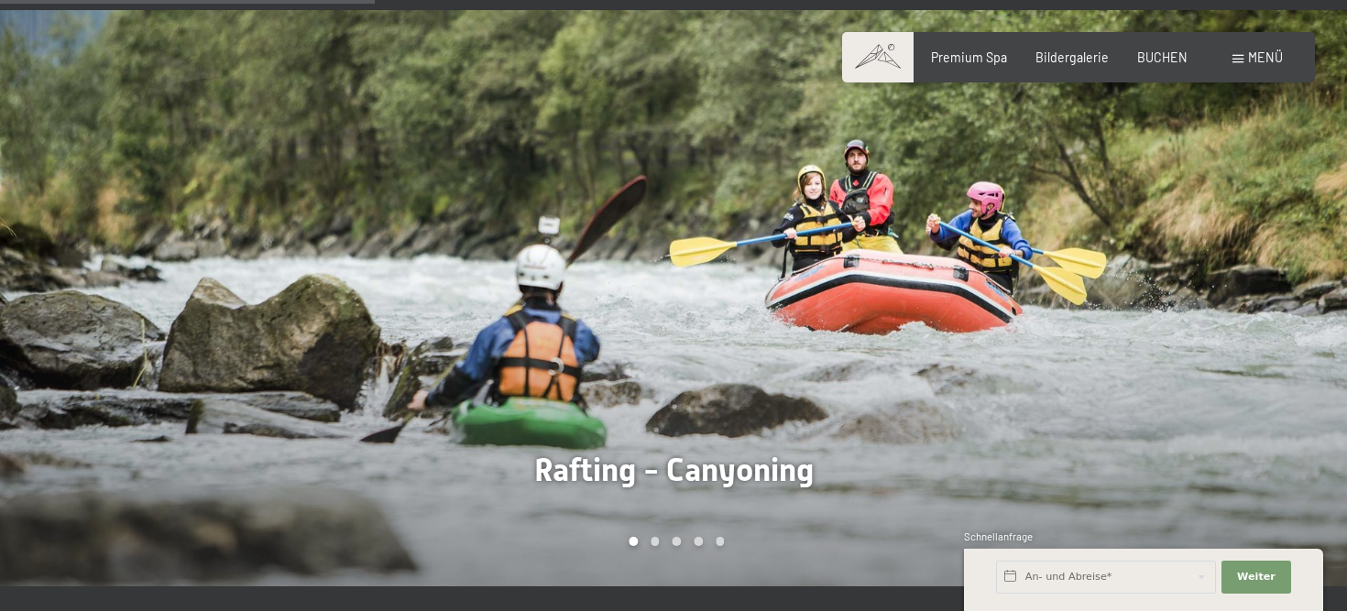
scroll to position [1238, 0]
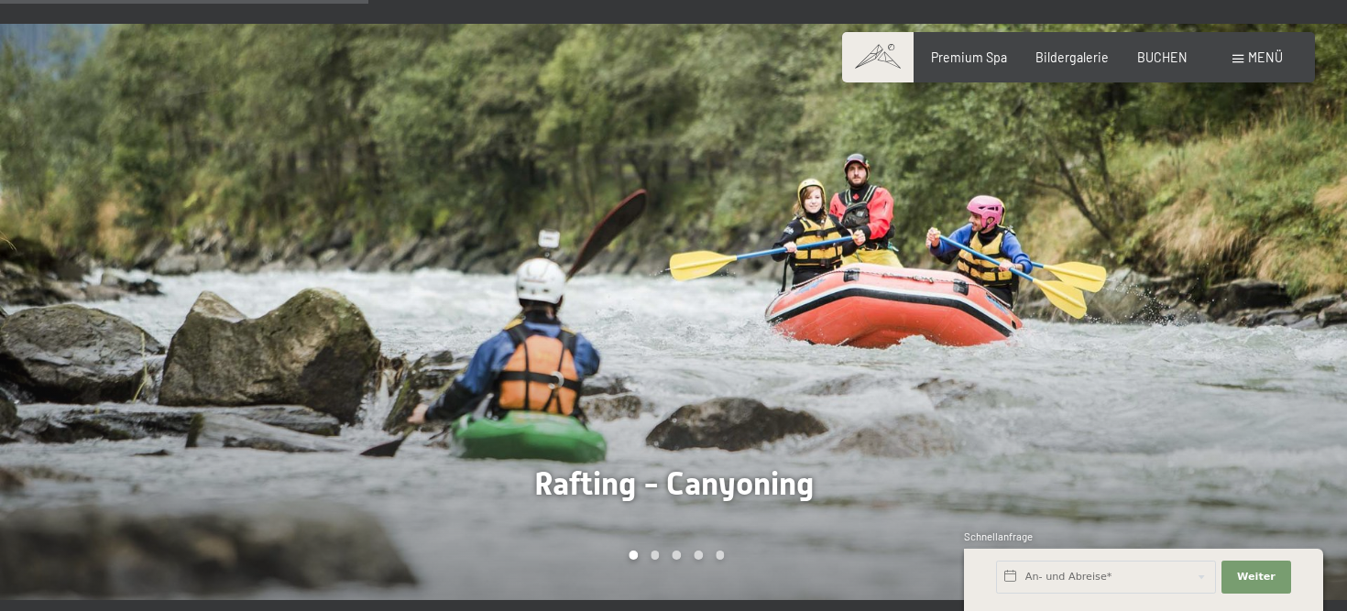
click at [1120, 278] on div at bounding box center [1009, 312] width 673 height 576
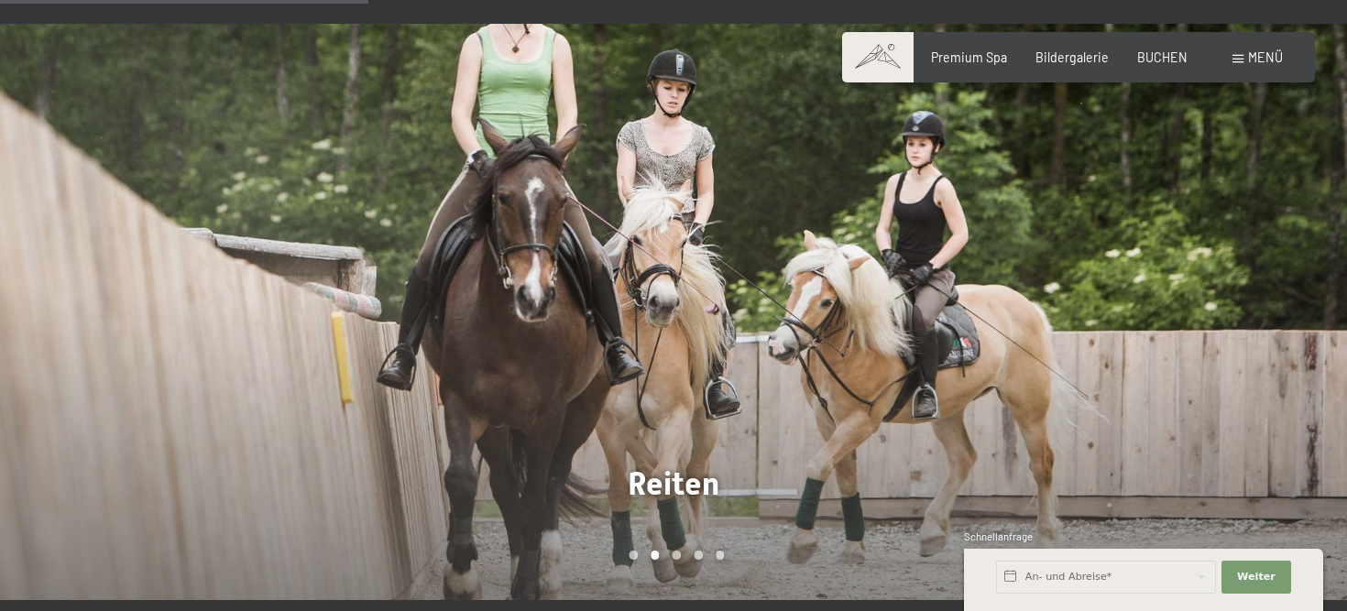
click at [1120, 278] on div at bounding box center [1009, 312] width 673 height 576
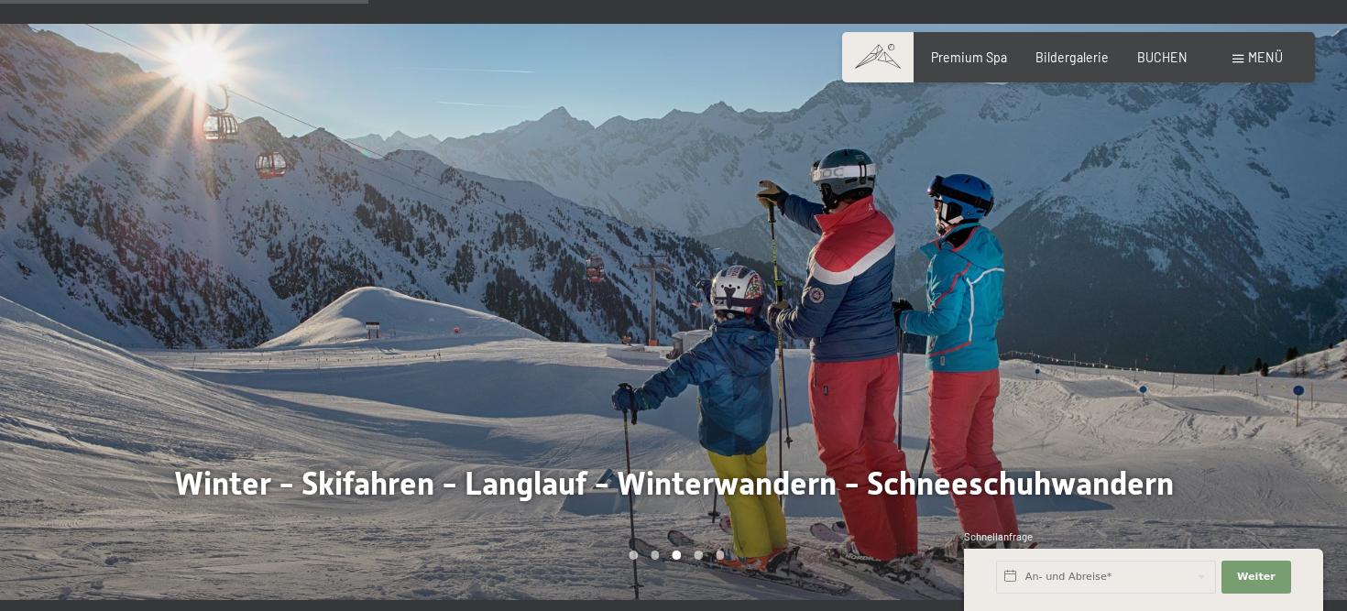
click at [1120, 278] on div at bounding box center [1009, 312] width 673 height 576
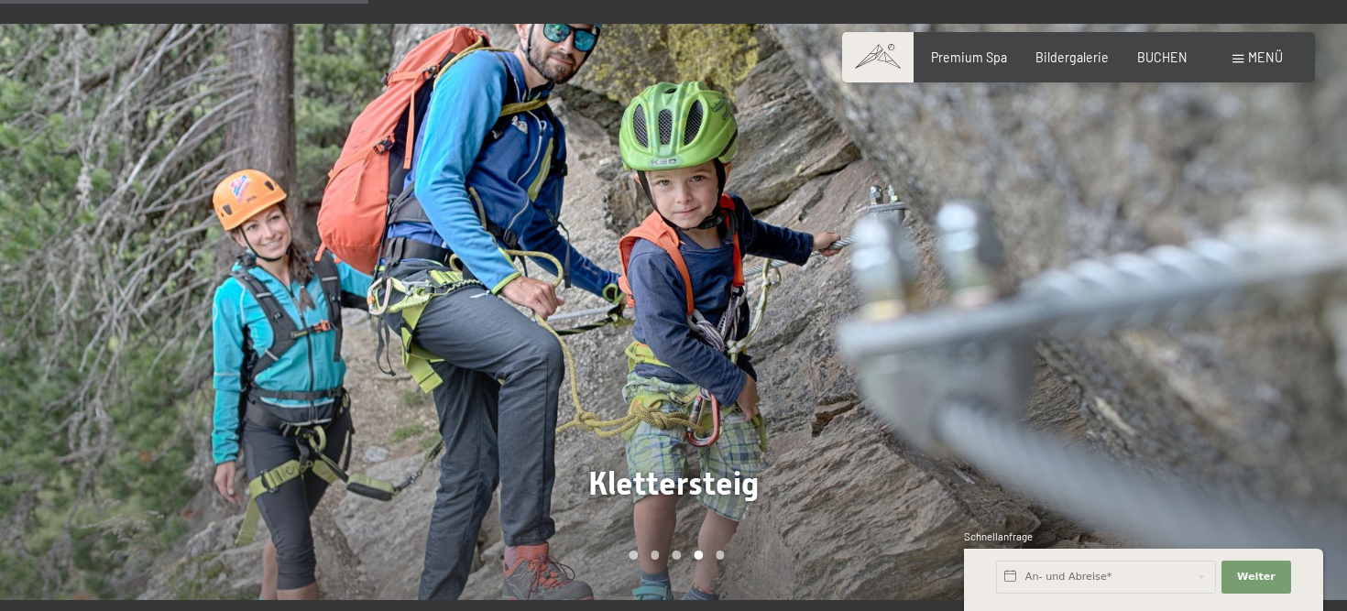
click at [1120, 278] on div at bounding box center [1009, 312] width 673 height 576
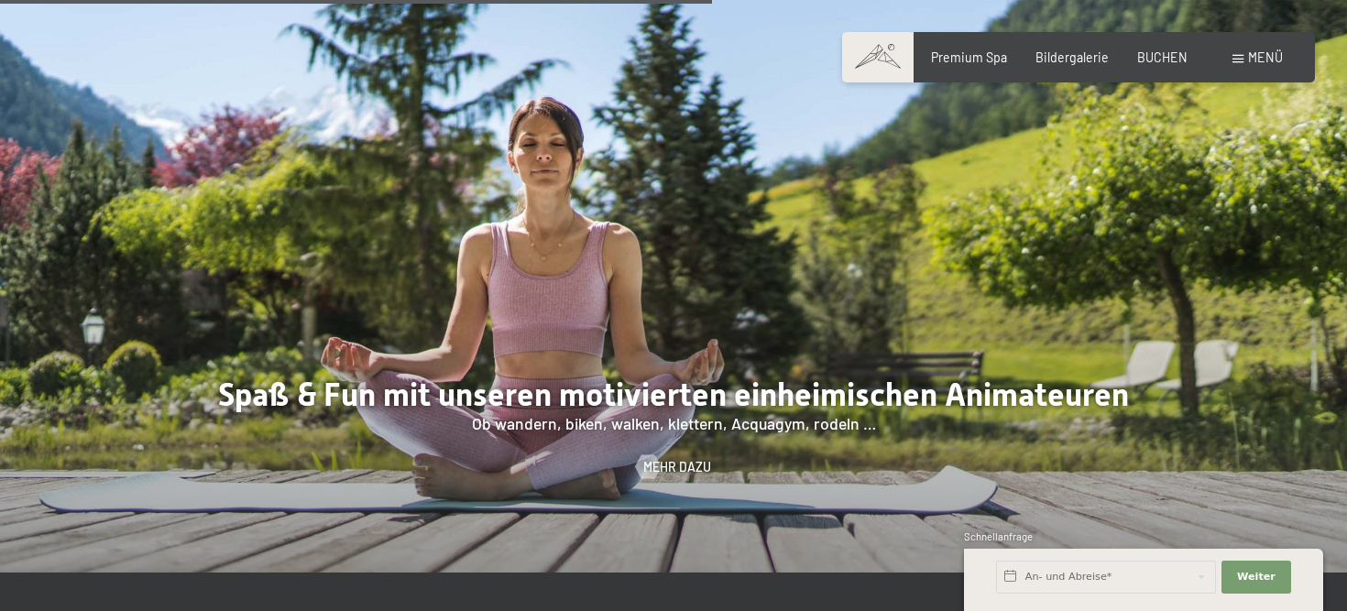
scroll to position [2401, 0]
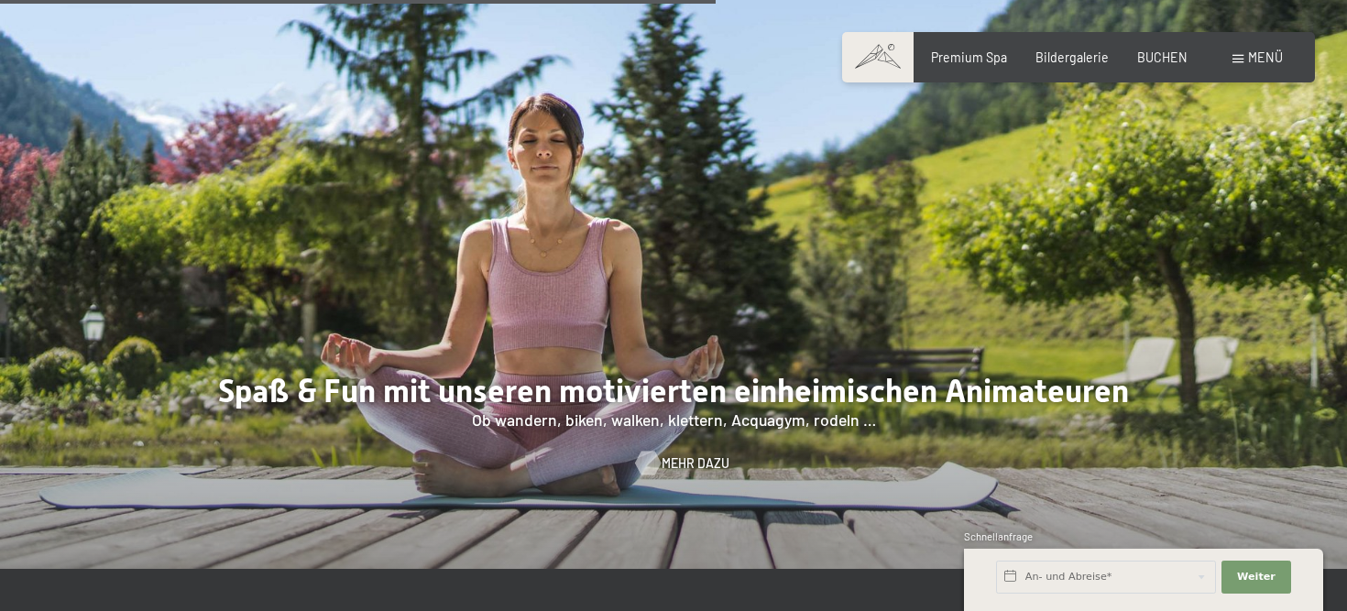
click at [671, 454] on span "Mehr dazu" at bounding box center [695, 463] width 68 height 18
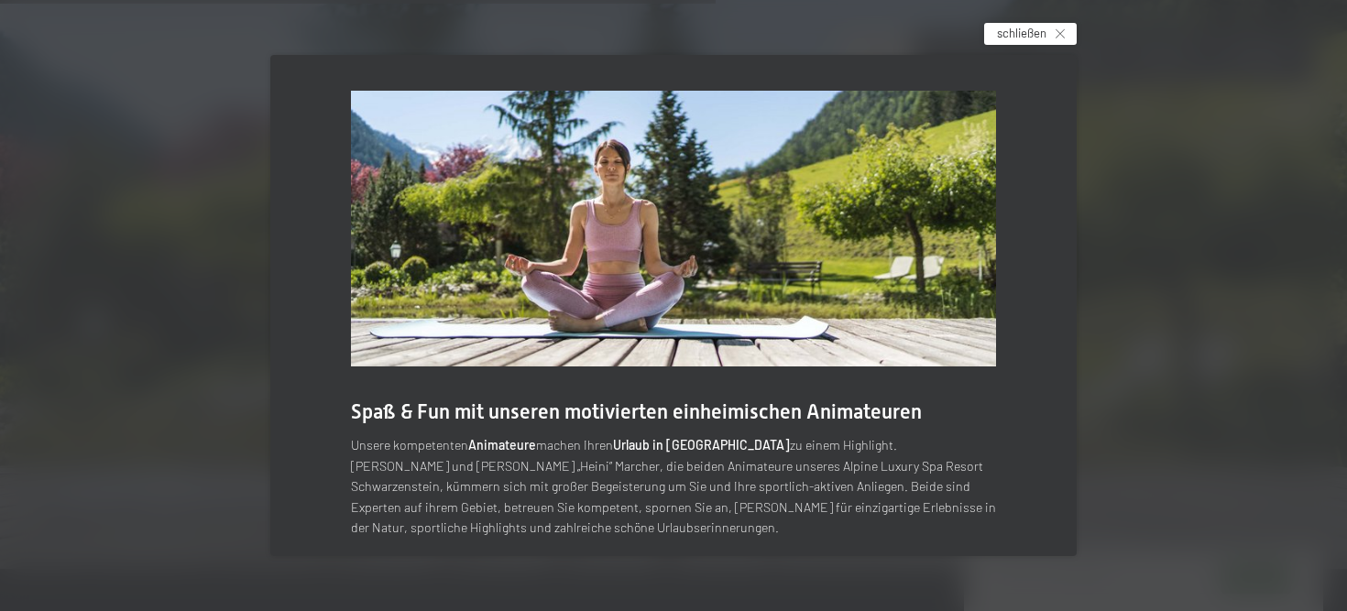
click at [1062, 36] on icon at bounding box center [1059, 33] width 9 height 9
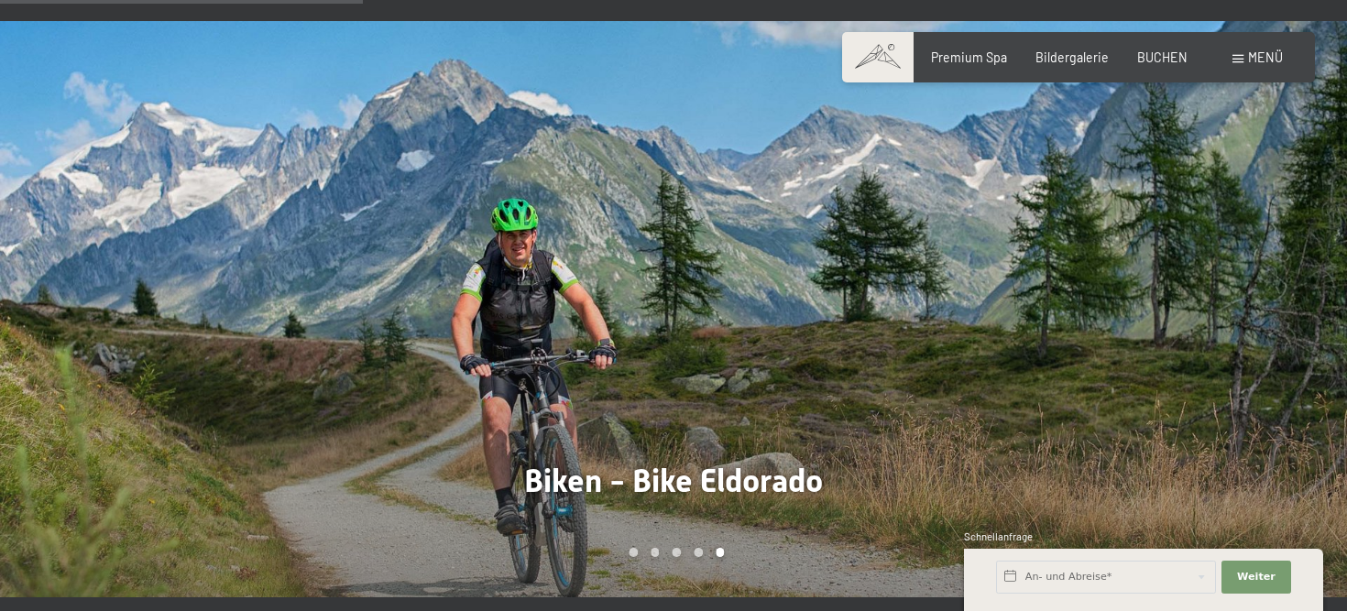
scroll to position [1238, 0]
